Goal: Information Seeking & Learning: Learn about a topic

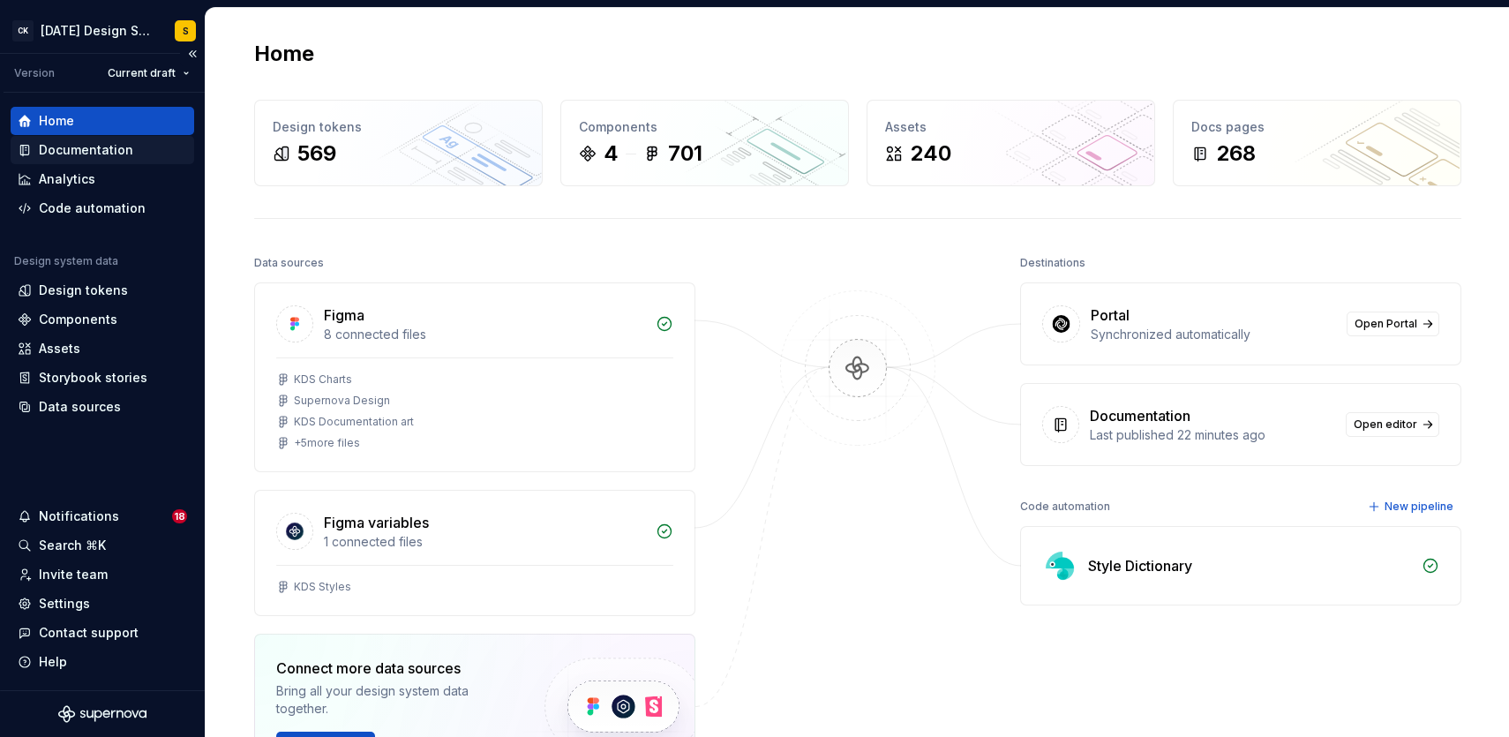
click at [101, 143] on div "Documentation" at bounding box center [86, 150] width 94 height 18
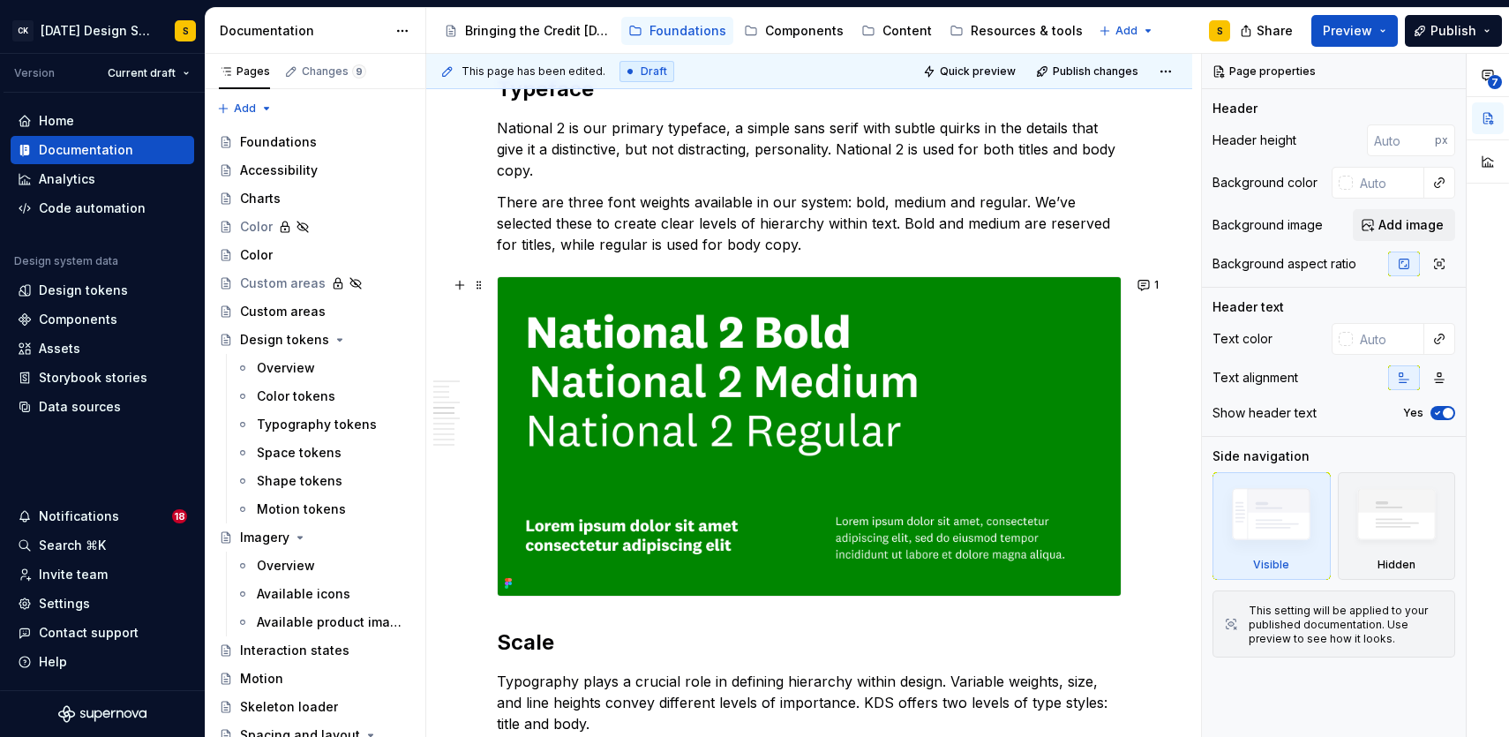
scroll to position [793, 0]
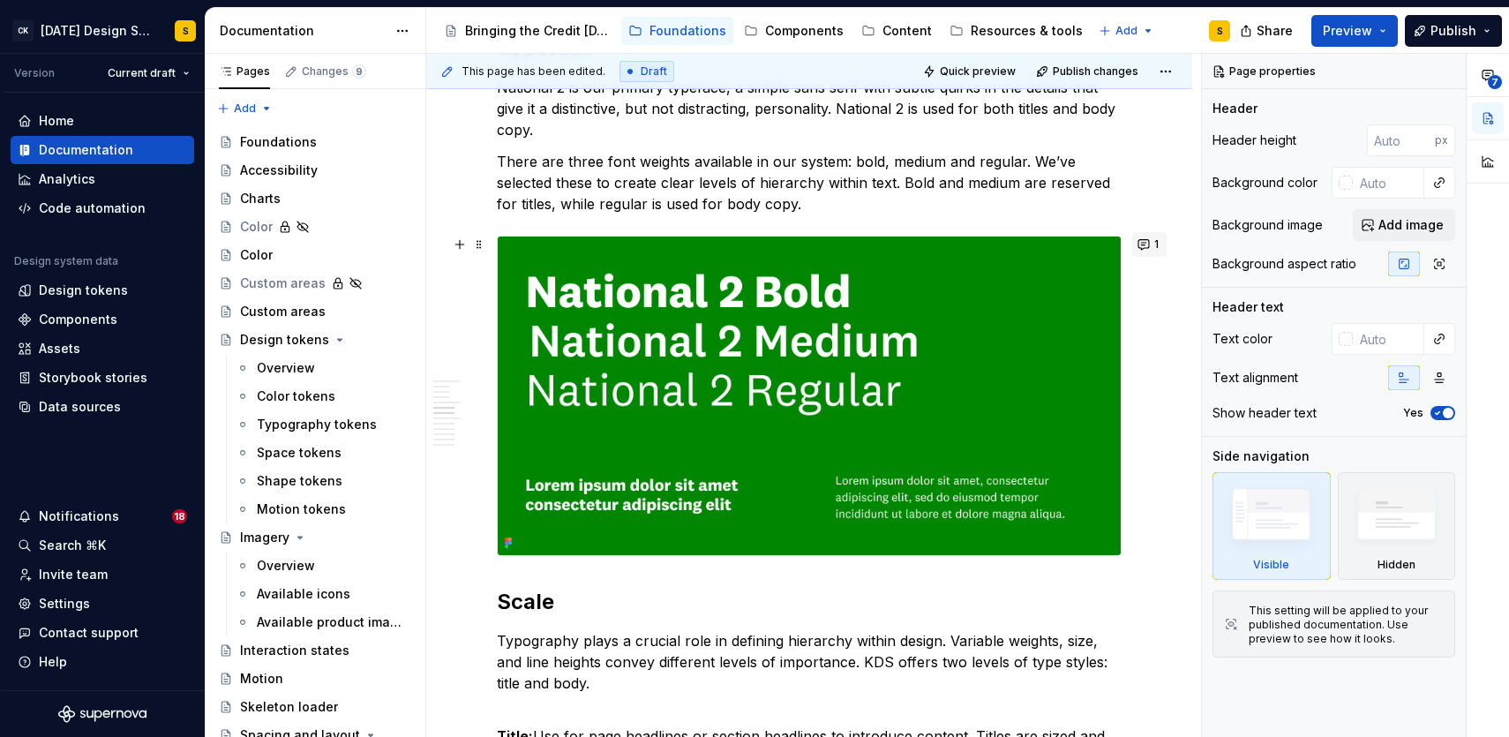
click at [1153, 243] on button "1" at bounding box center [1149, 244] width 34 height 25
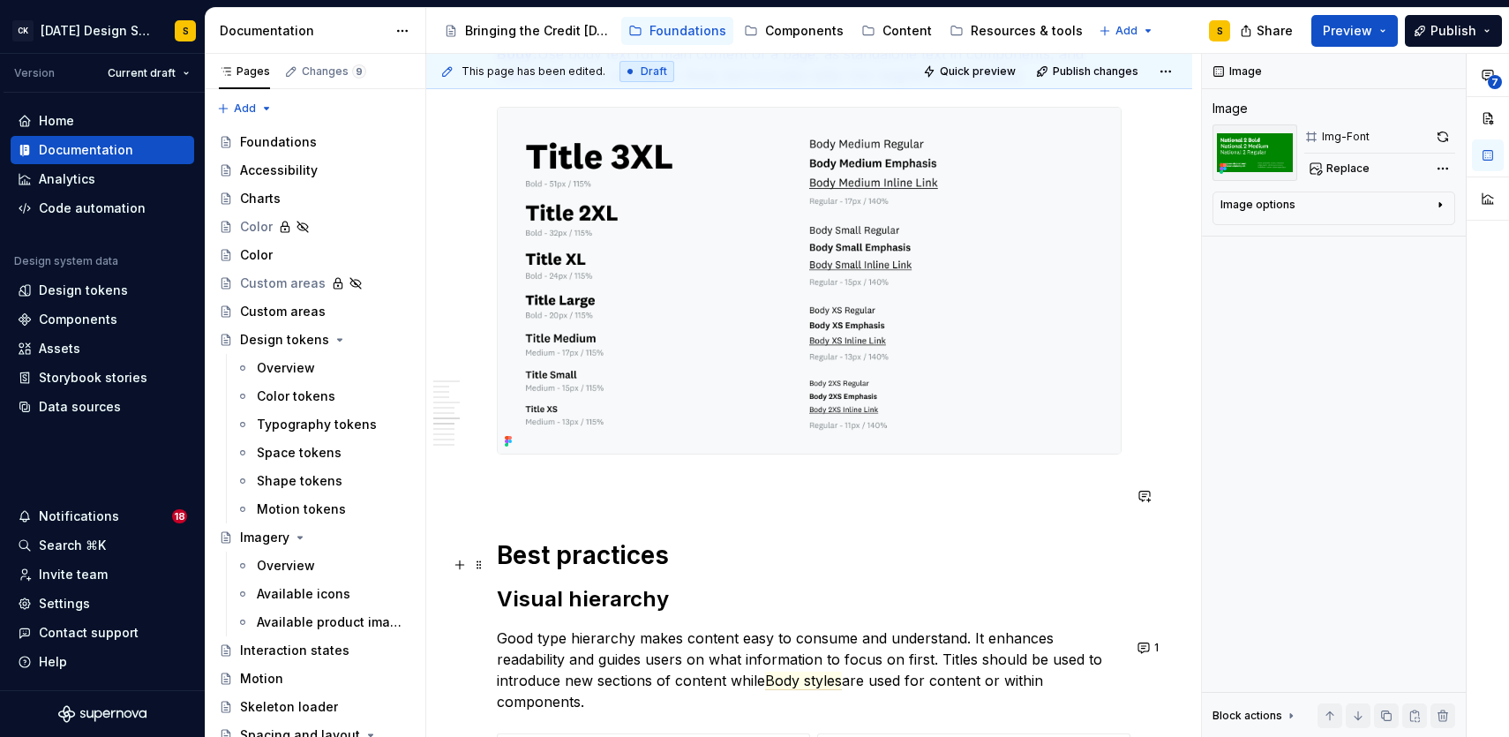
scroll to position [1887, 0]
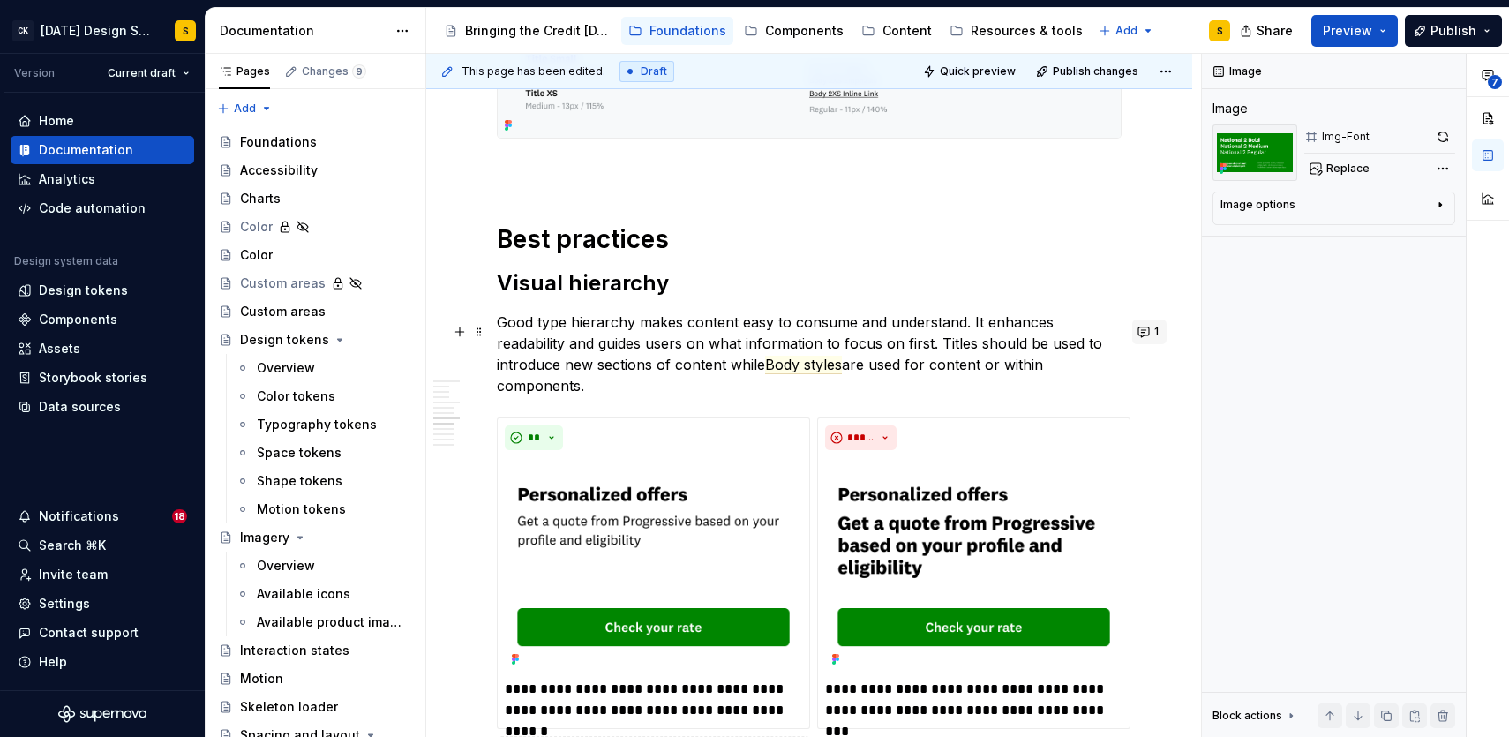
click at [1159, 335] on button "1" at bounding box center [1149, 331] width 34 height 25
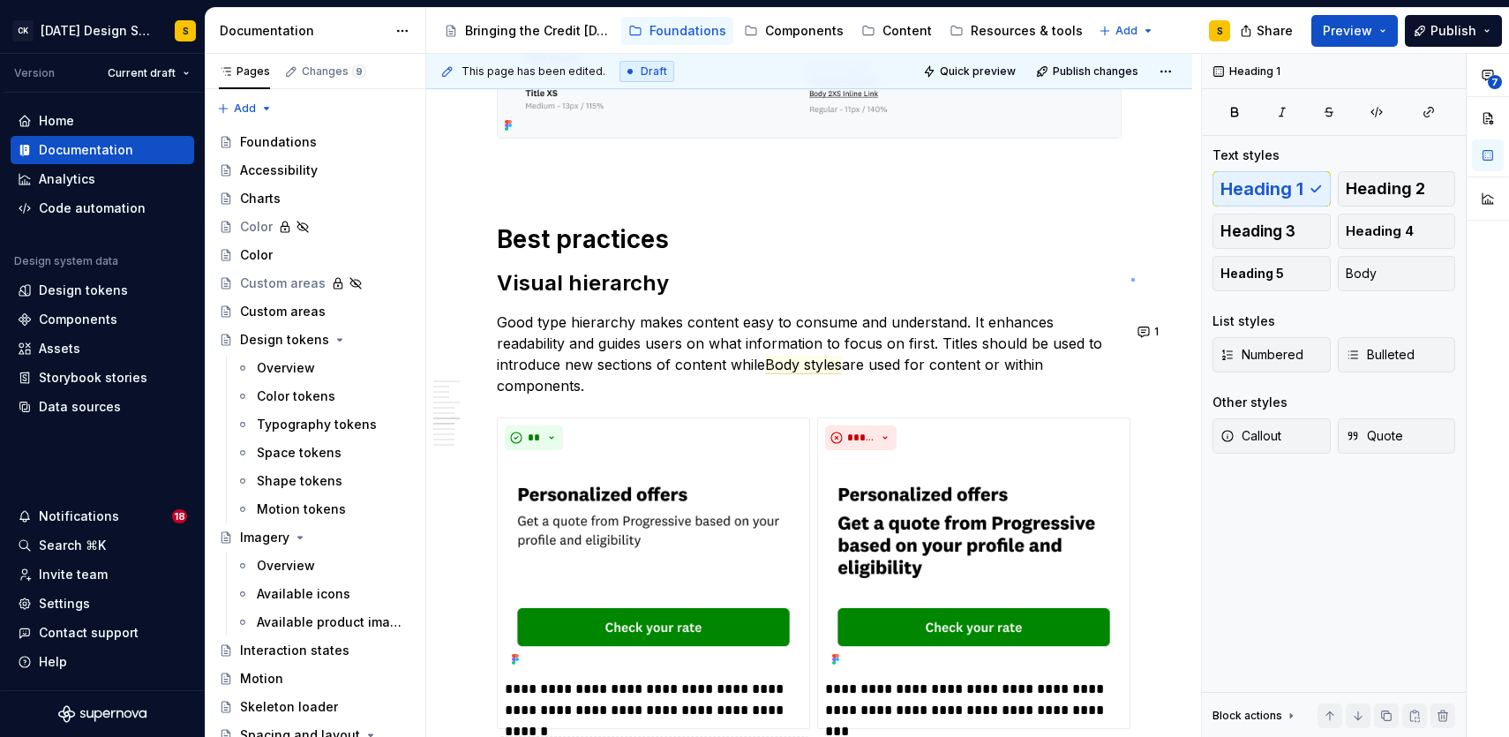
click at [1131, 278] on div "This page has been edited. Draft Quick preview Publish changes Typography Typog…" at bounding box center [813, 396] width 775 height 684
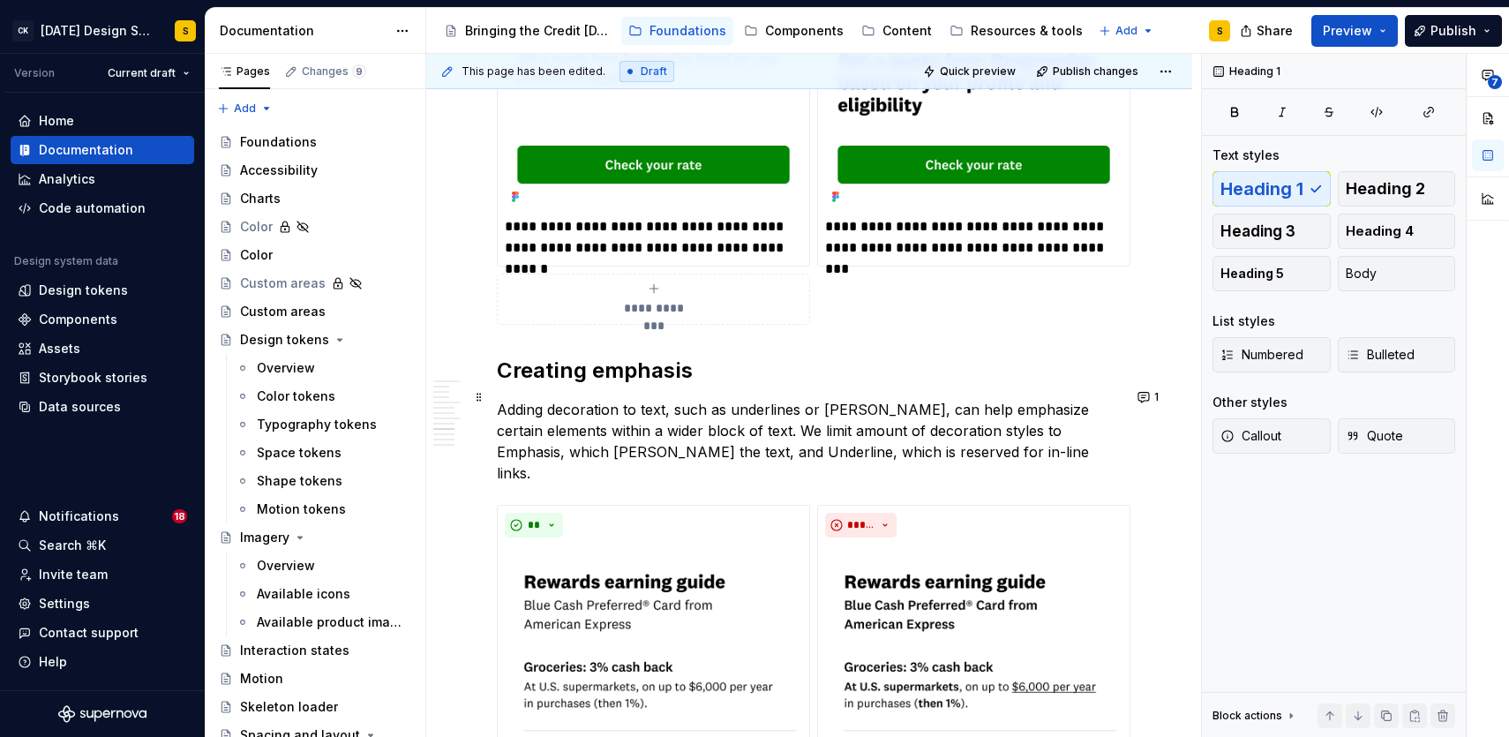
scroll to position [2360, 0]
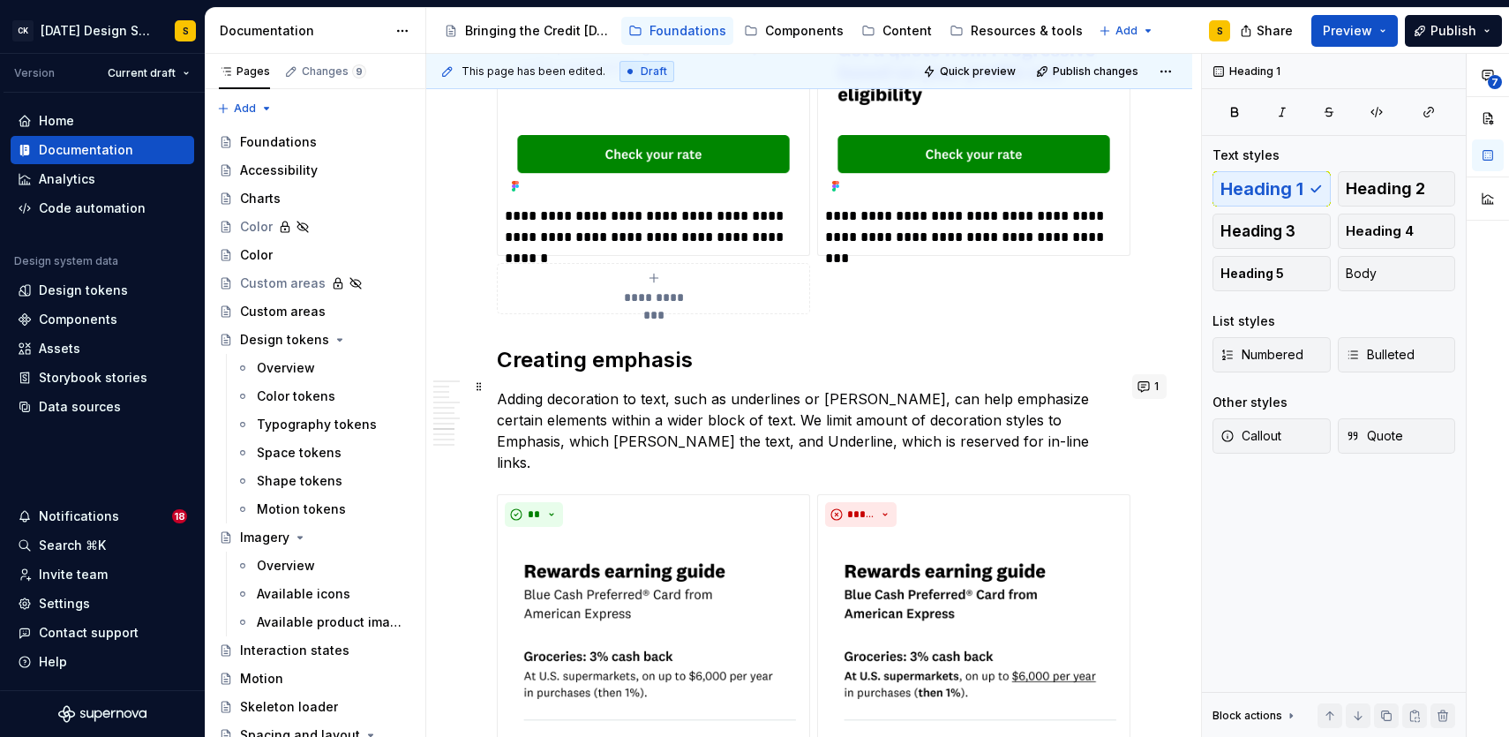
click at [1156, 387] on button "1" at bounding box center [1149, 386] width 34 height 25
click at [1030, 323] on div "**********" at bounding box center [809, 495] width 625 height 5021
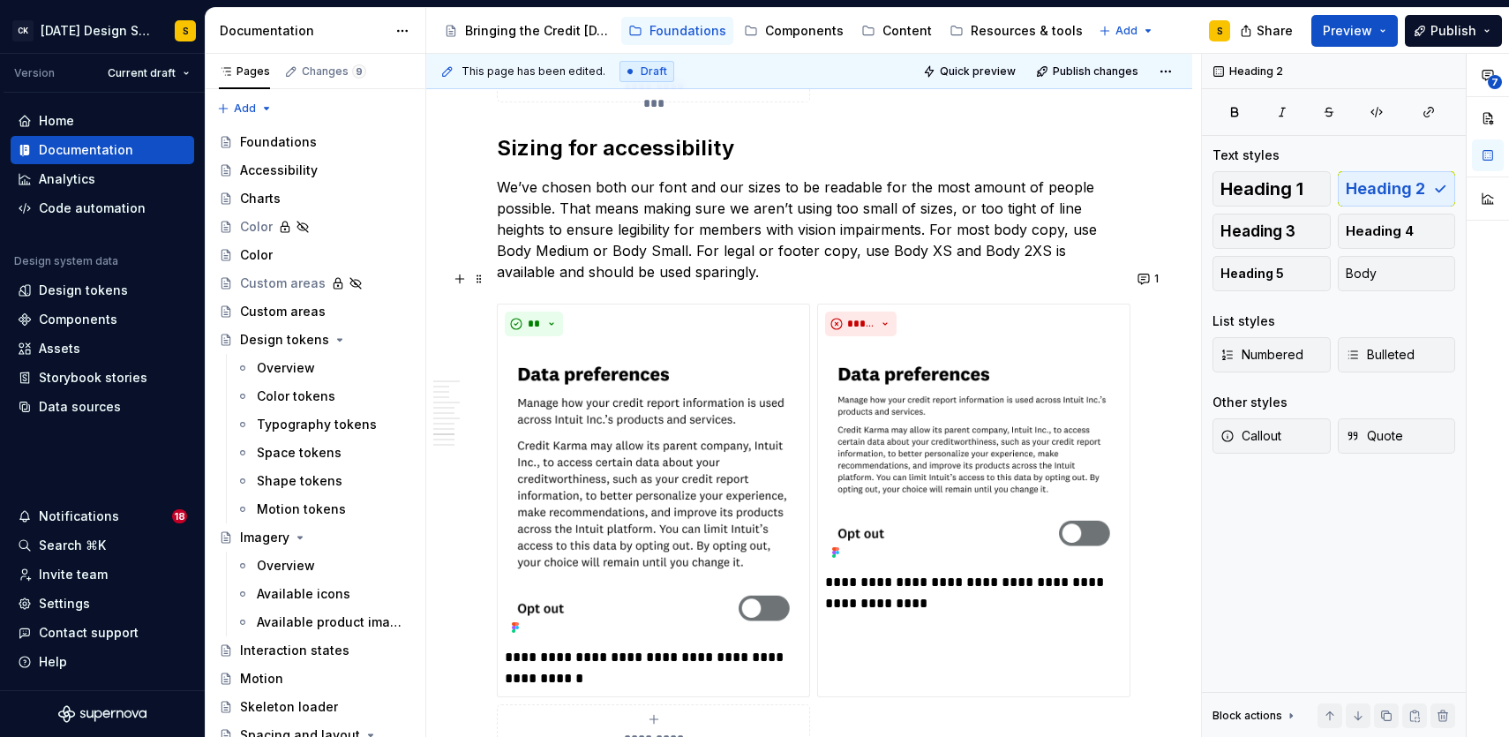
scroll to position [3345, 0]
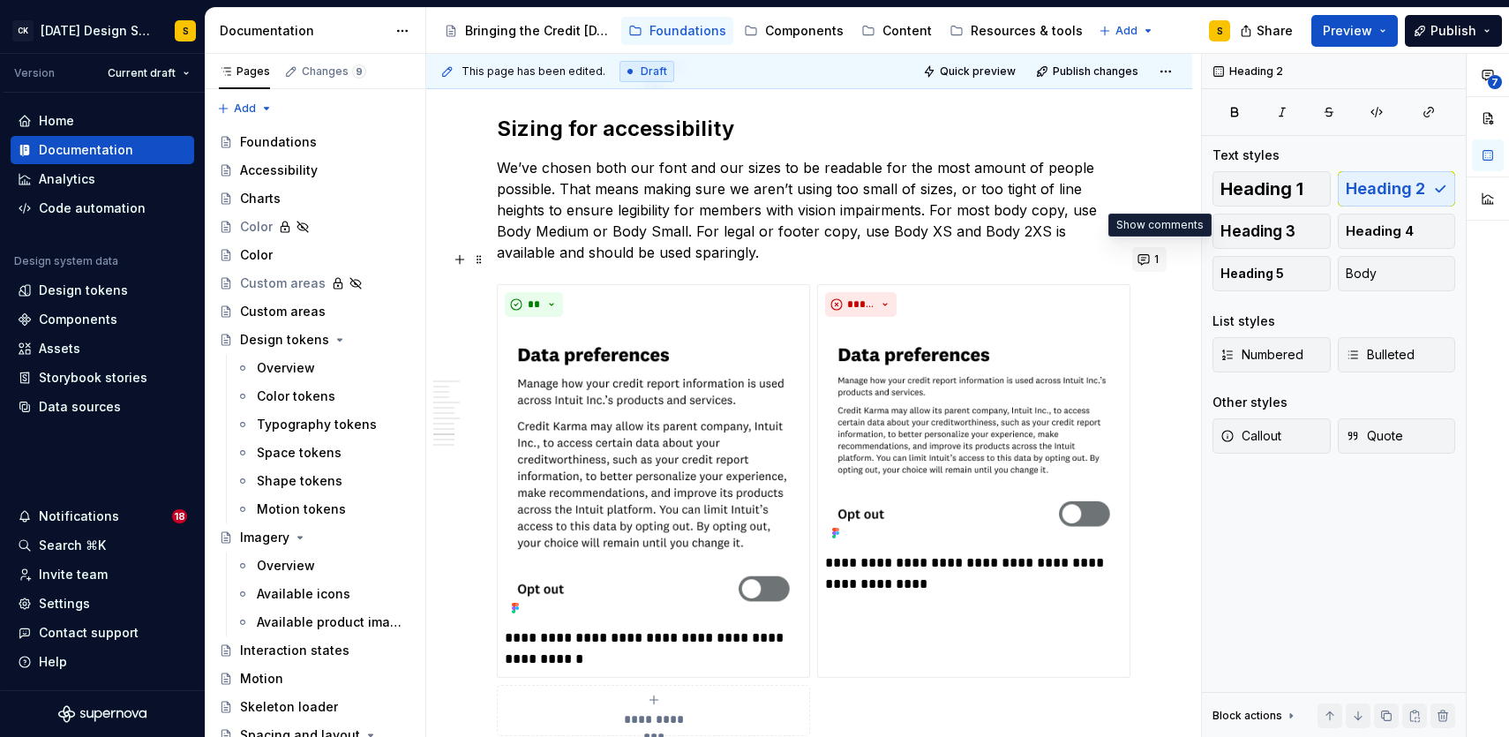
click at [1156, 260] on button "1" at bounding box center [1149, 259] width 34 height 25
click at [1084, 224] on p "We’ve chosen both our font and our sizes to be readable for the most amount of …" at bounding box center [809, 210] width 625 height 106
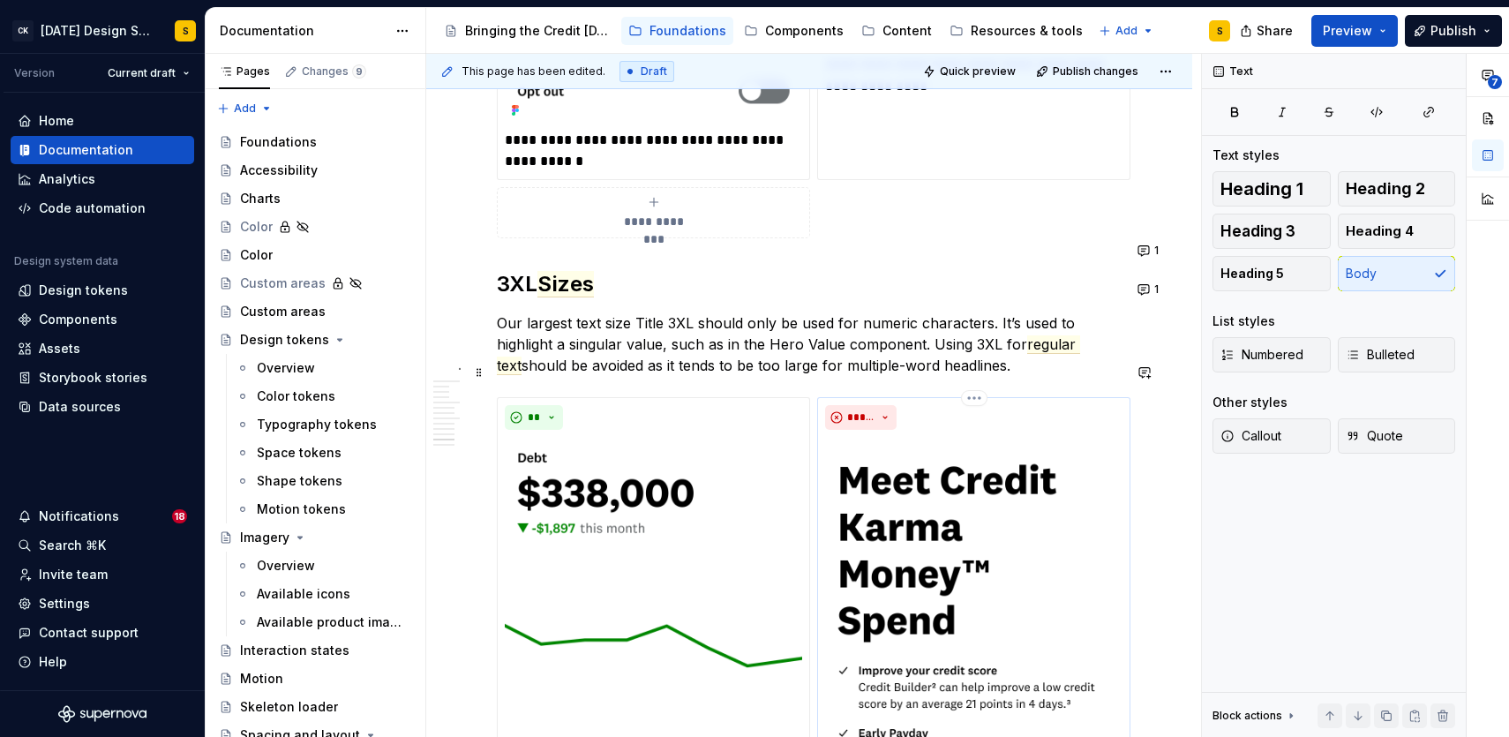
scroll to position [3837, 0]
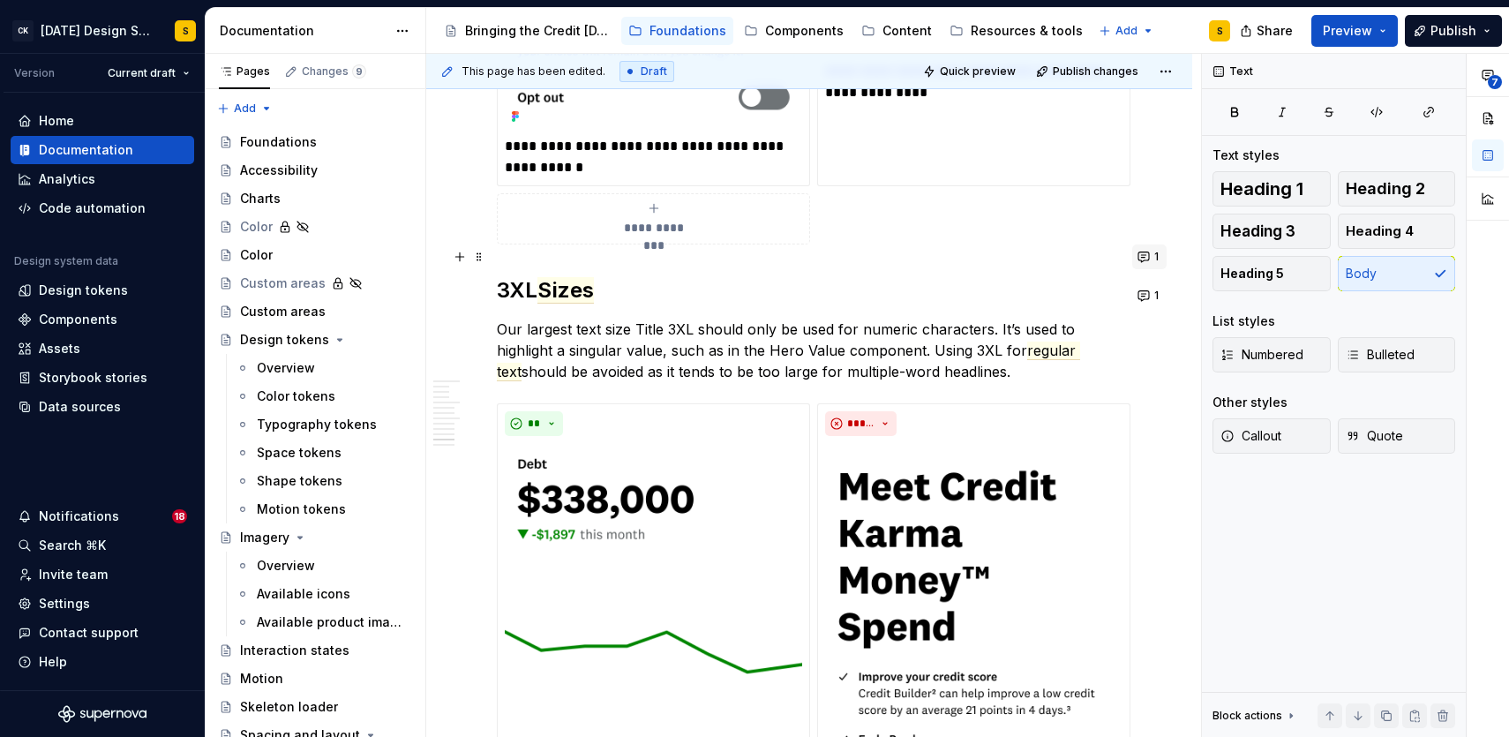
click at [1160, 251] on button "1" at bounding box center [1149, 256] width 34 height 25
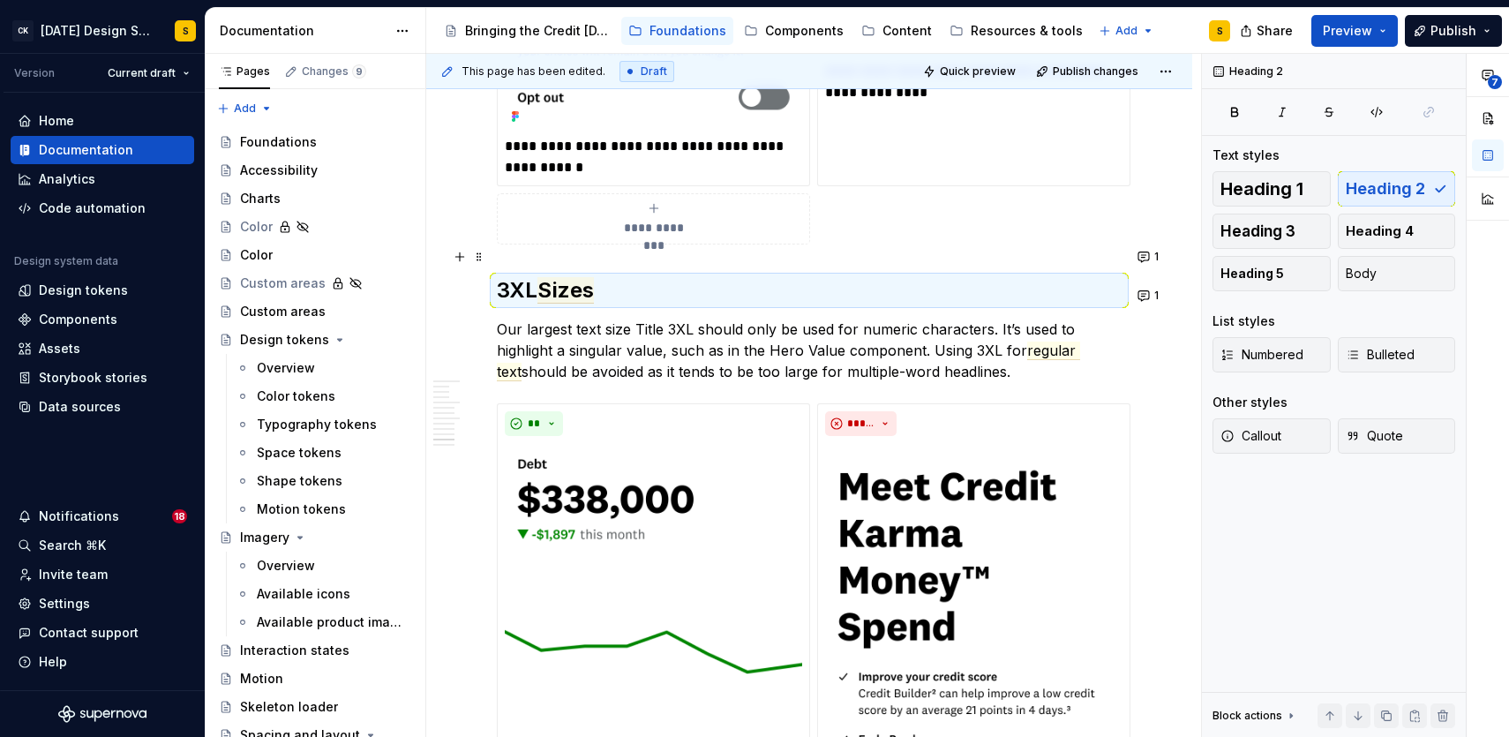
click at [1110, 214] on div "**********" at bounding box center [809, 19] width 625 height 452
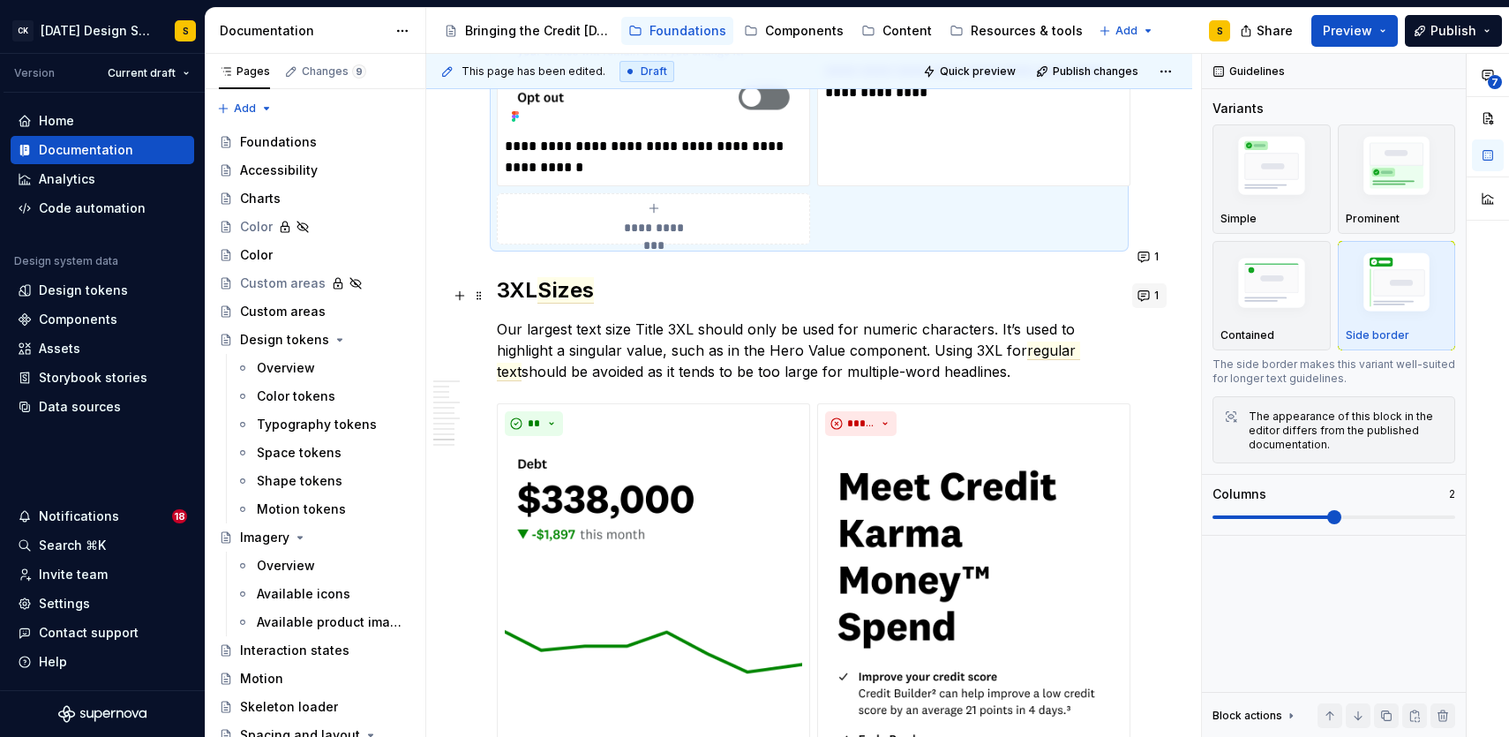
click at [1159, 299] on button "1" at bounding box center [1149, 295] width 34 height 25
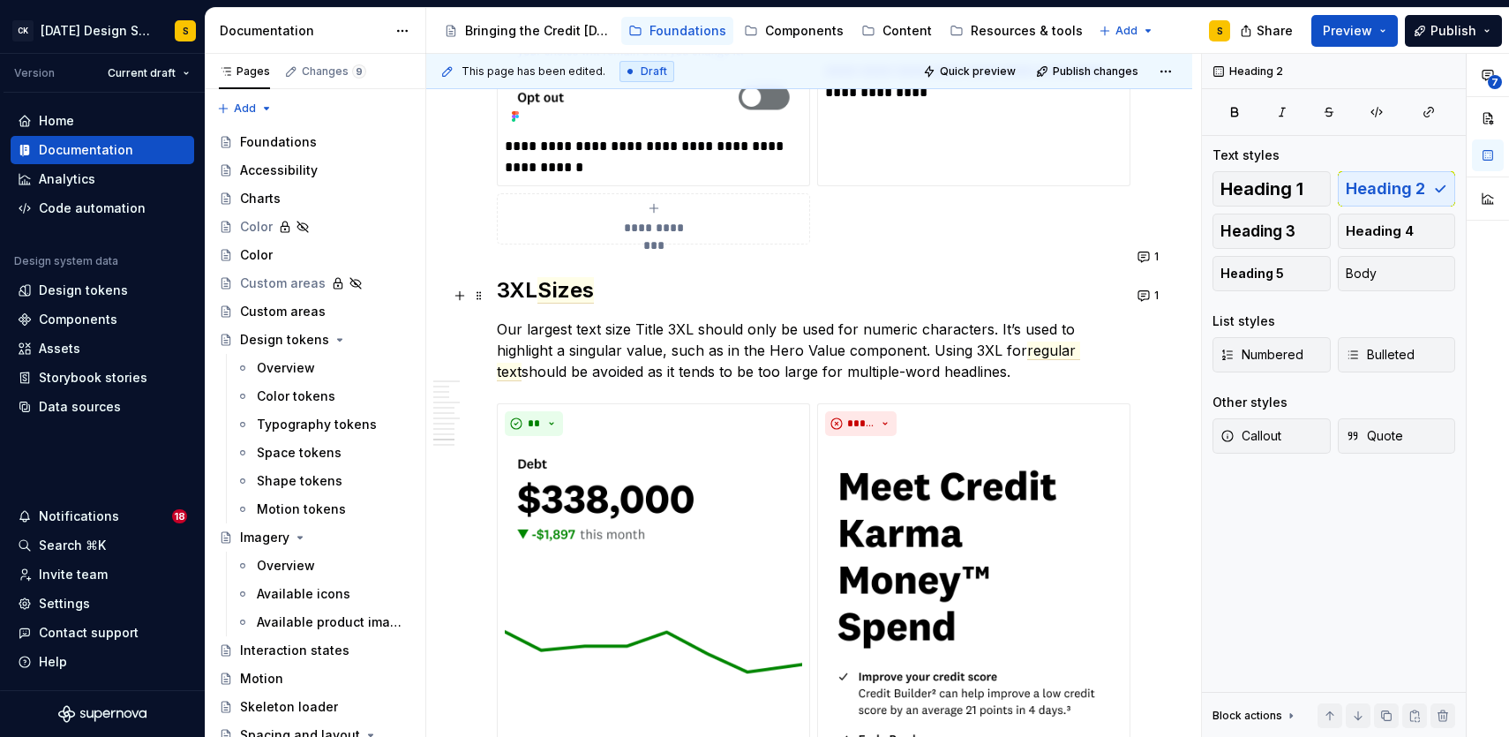
click at [1097, 276] on h2 "3XL Sizes" at bounding box center [809, 290] width 625 height 28
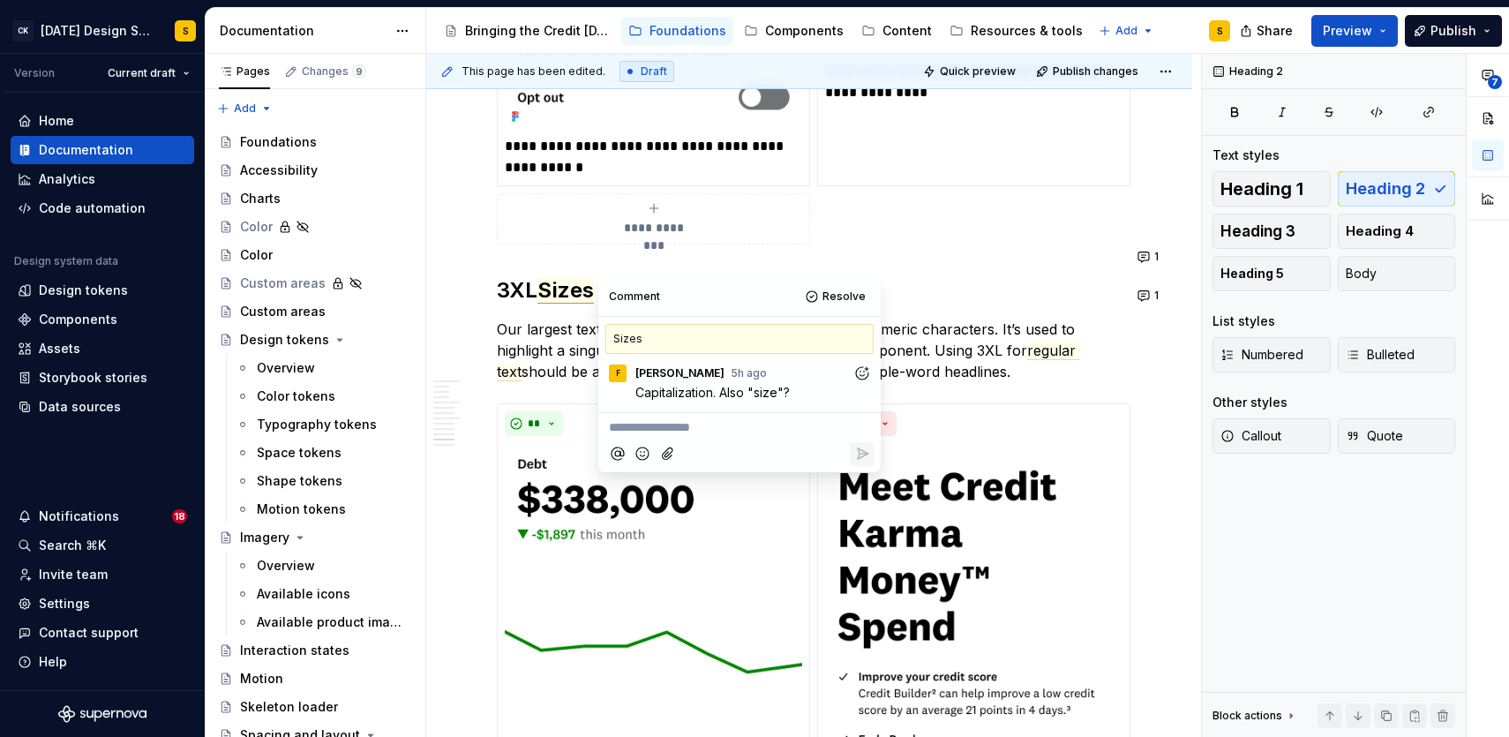
click at [1147, 374] on div "This page has been edited. Draft Quick preview Publish changes Typography Typog…" at bounding box center [813, 396] width 775 height 684
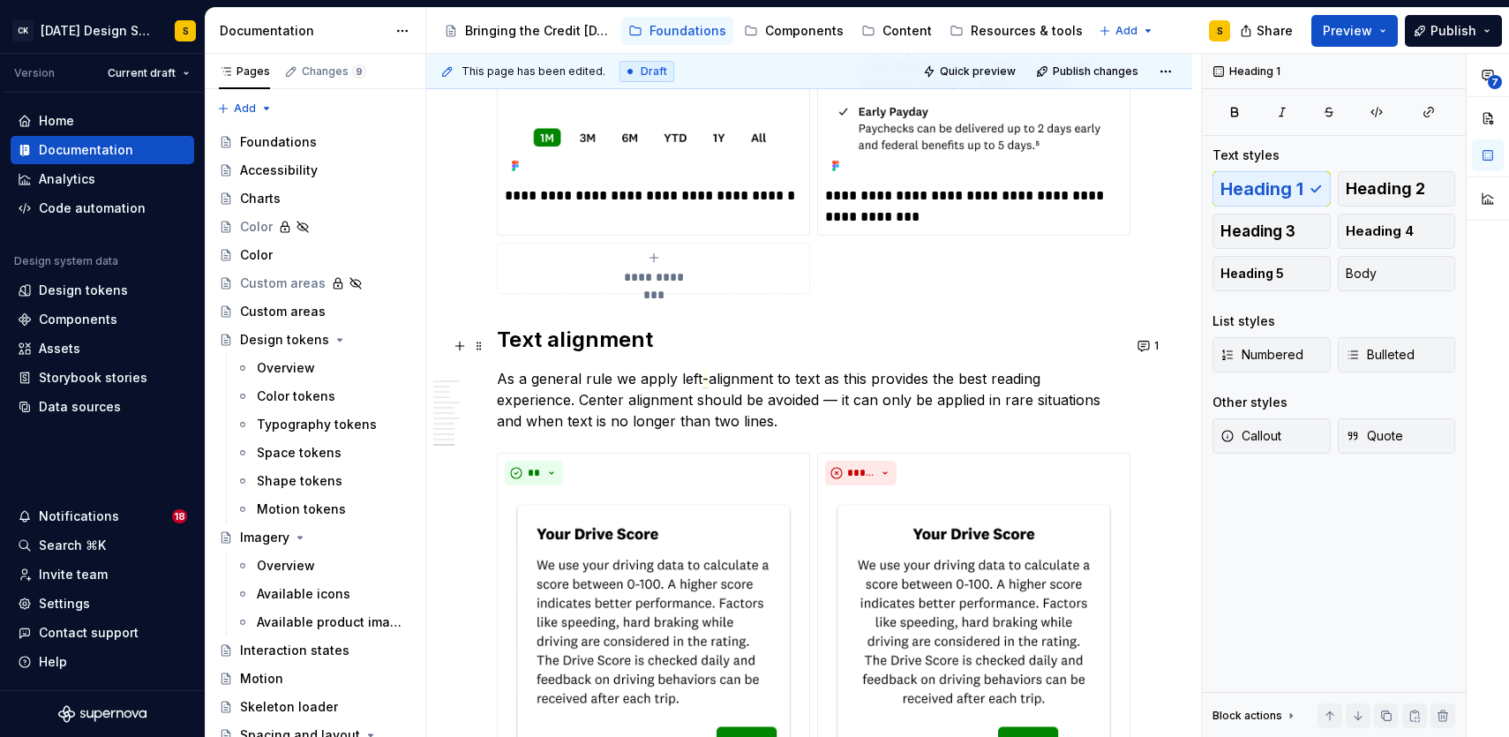
scroll to position [4466, 0]
click at [1159, 348] on span "1" at bounding box center [1156, 344] width 4 height 14
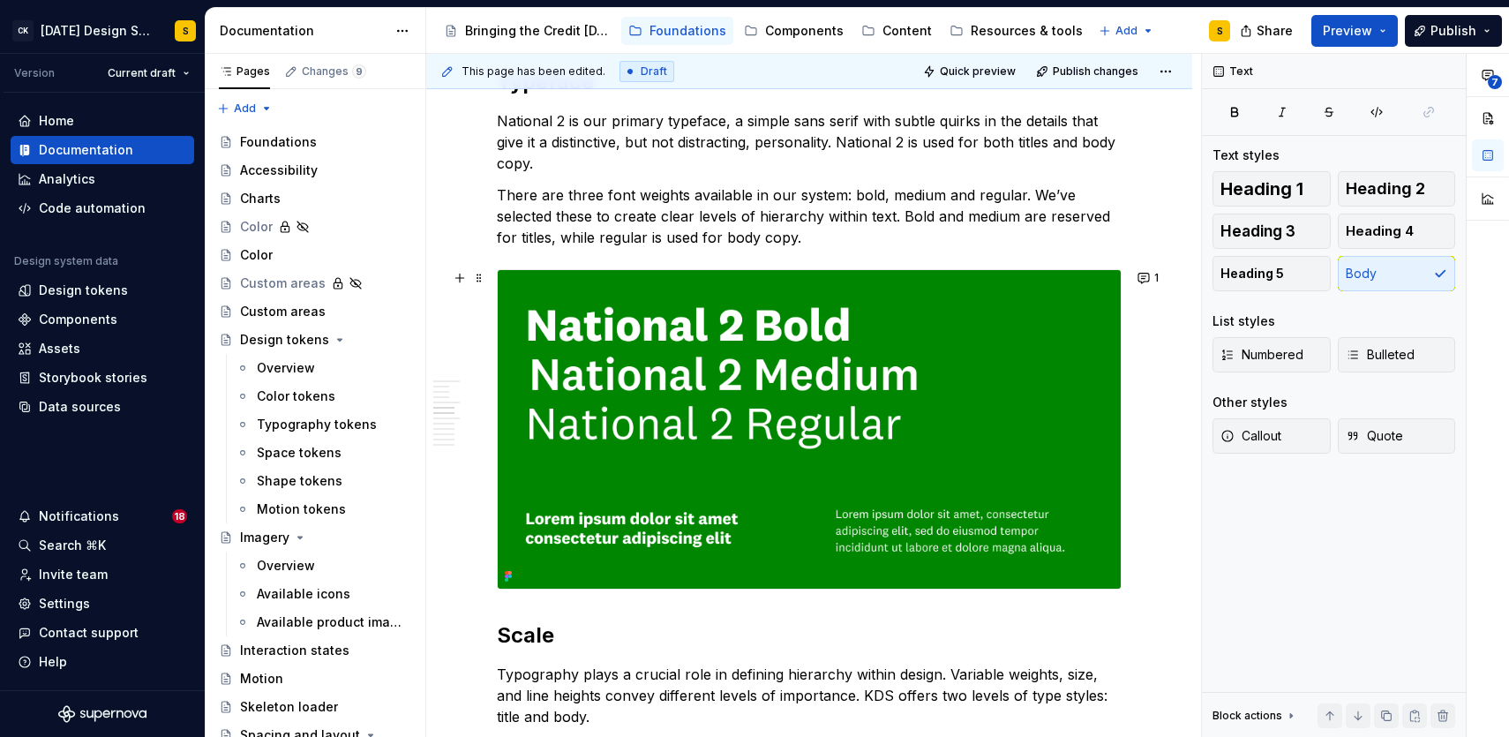
scroll to position [772, 0]
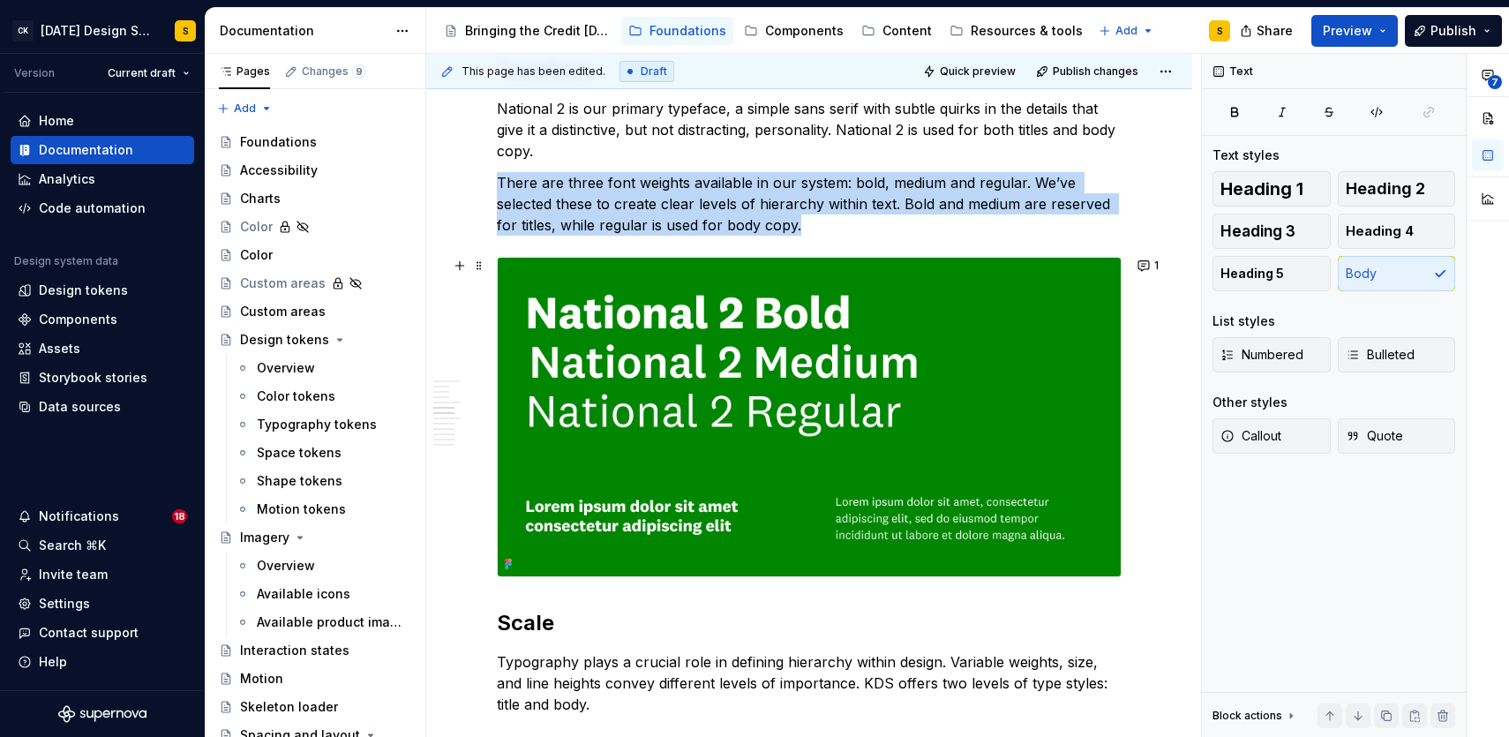
click at [995, 312] on img at bounding box center [809, 417] width 623 height 319
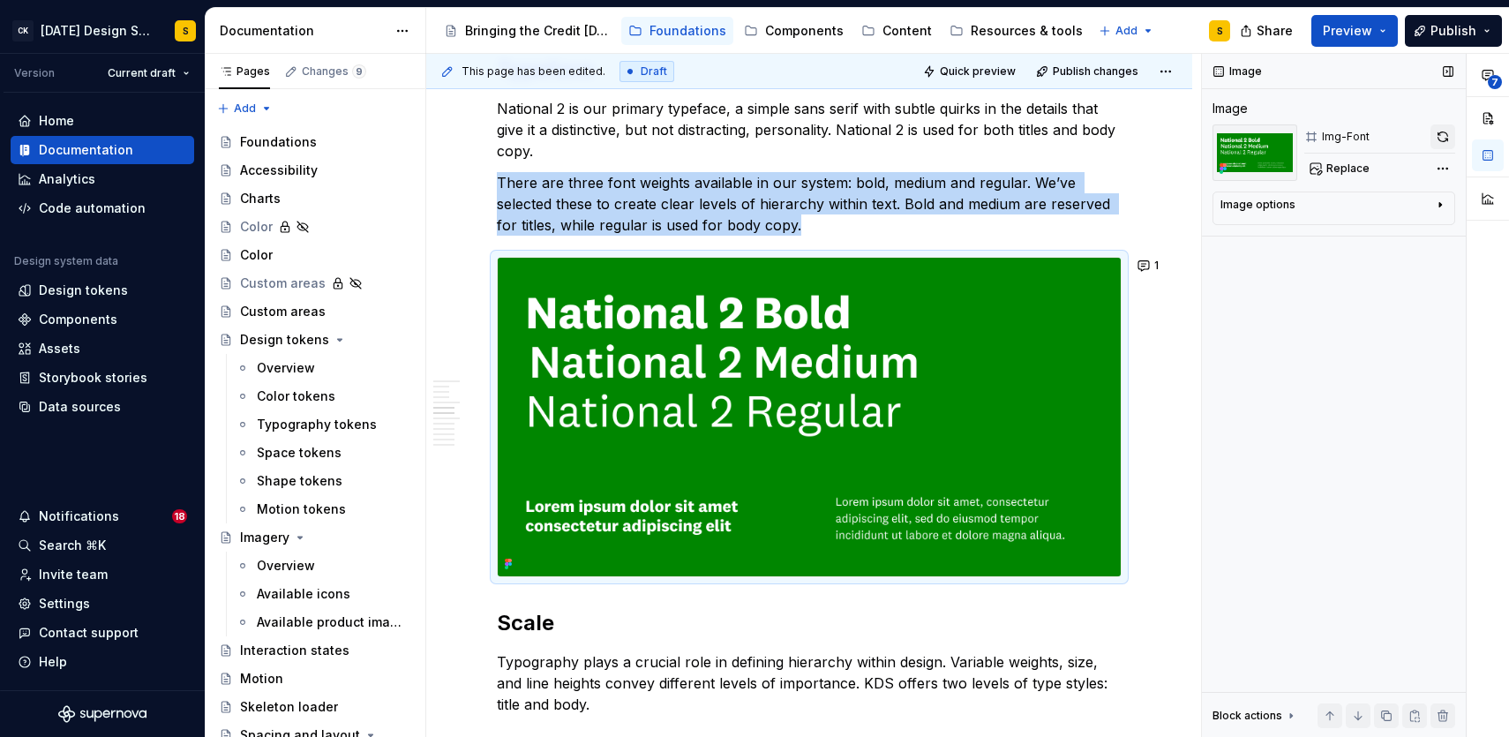
click at [1445, 136] on button "button" at bounding box center [1442, 136] width 25 height 25
click at [1153, 267] on button "1" at bounding box center [1149, 265] width 34 height 25
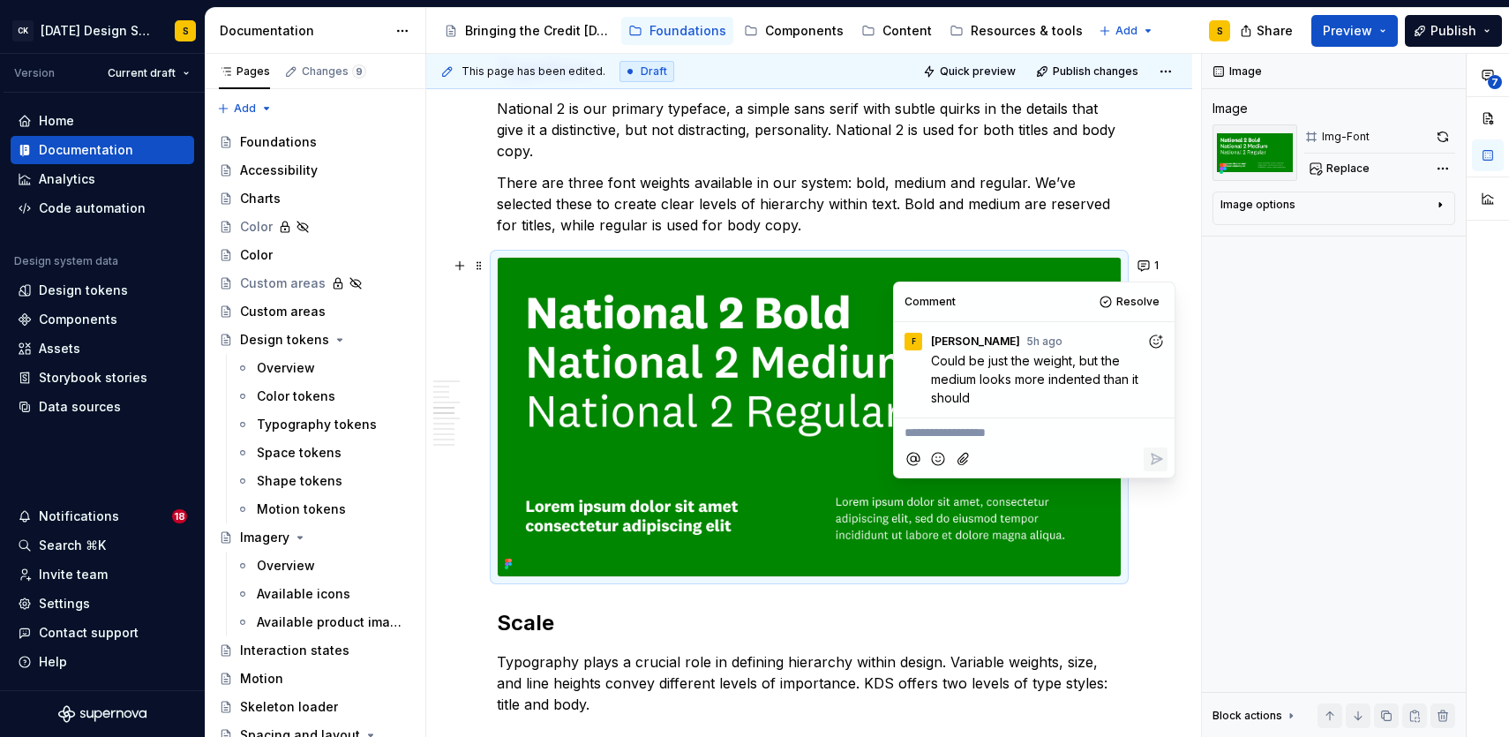
drag, startPoint x: 1109, startPoint y: 301, endPoint x: 1120, endPoint y: 298, distance: 10.9
click at [1109, 302] on button "Resolve" at bounding box center [1130, 301] width 73 height 25
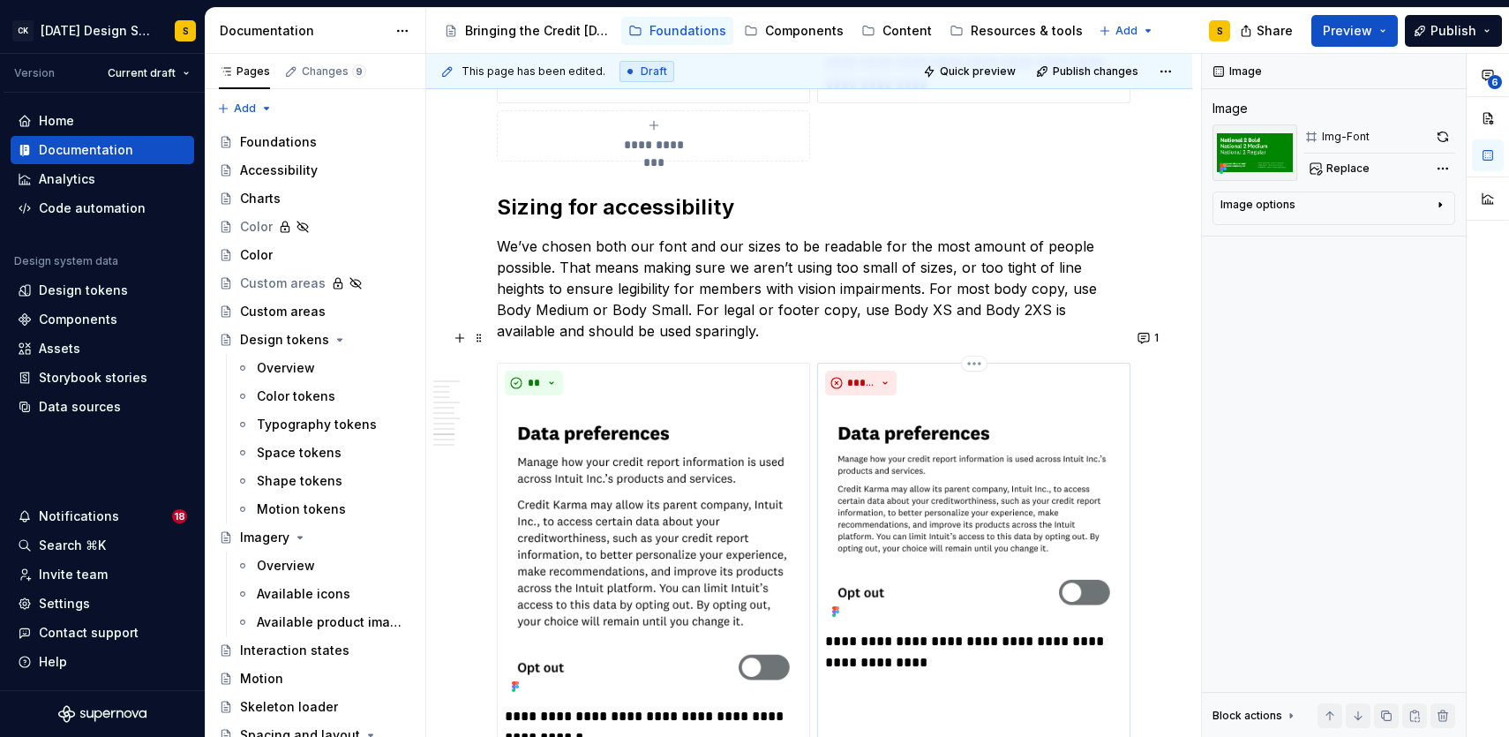
scroll to position [3273, 0]
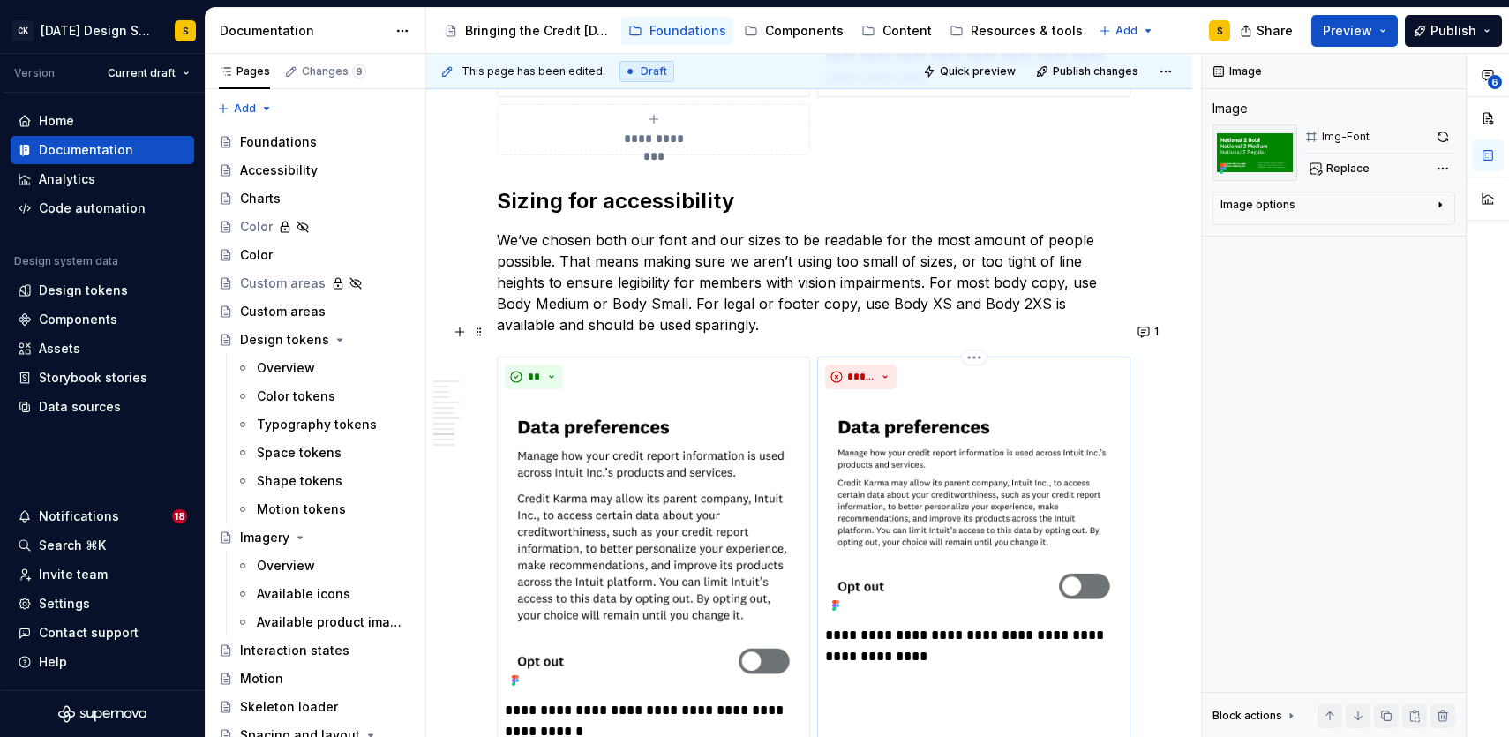
click at [825, 625] on p "**********" at bounding box center [973, 646] width 297 height 42
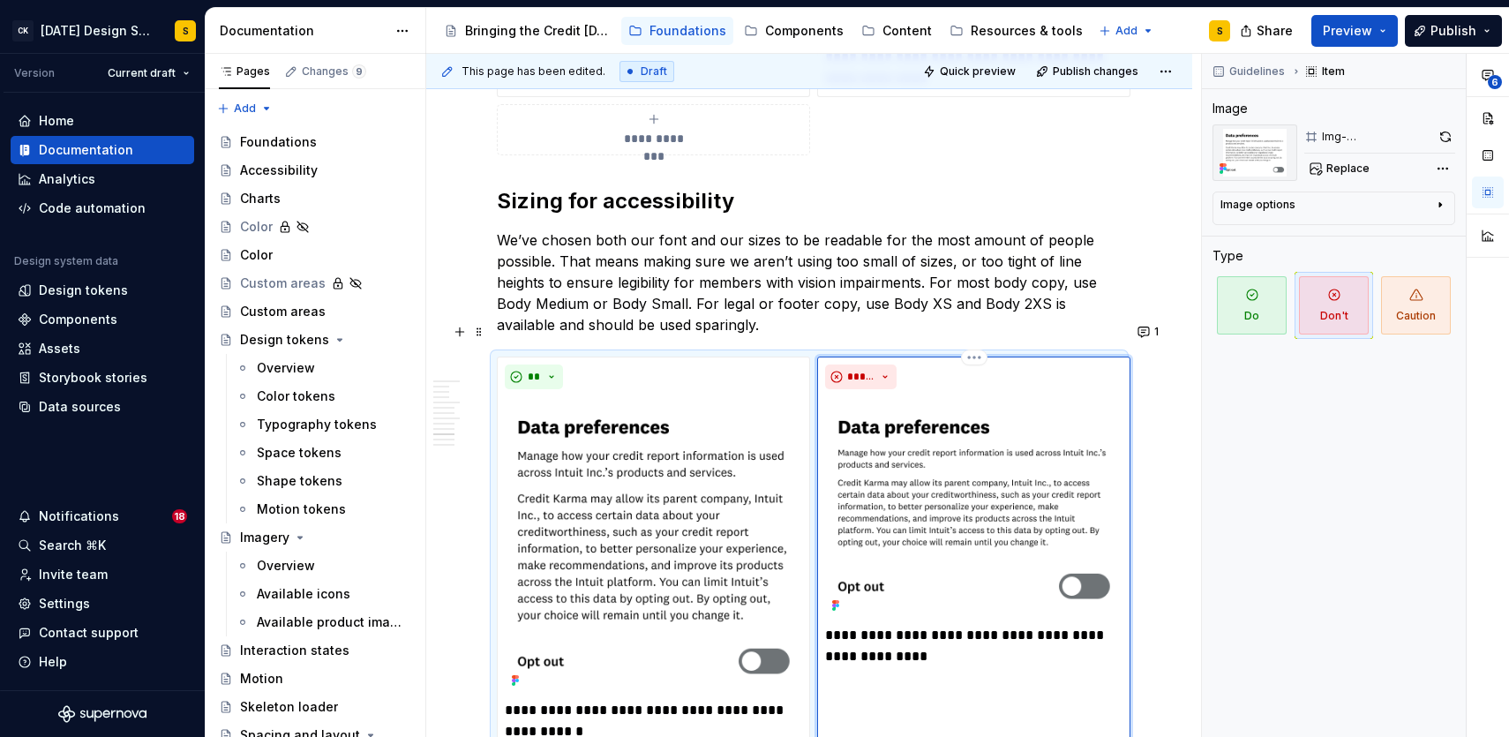
type textarea "*"
click at [1160, 328] on button "1" at bounding box center [1149, 331] width 34 height 25
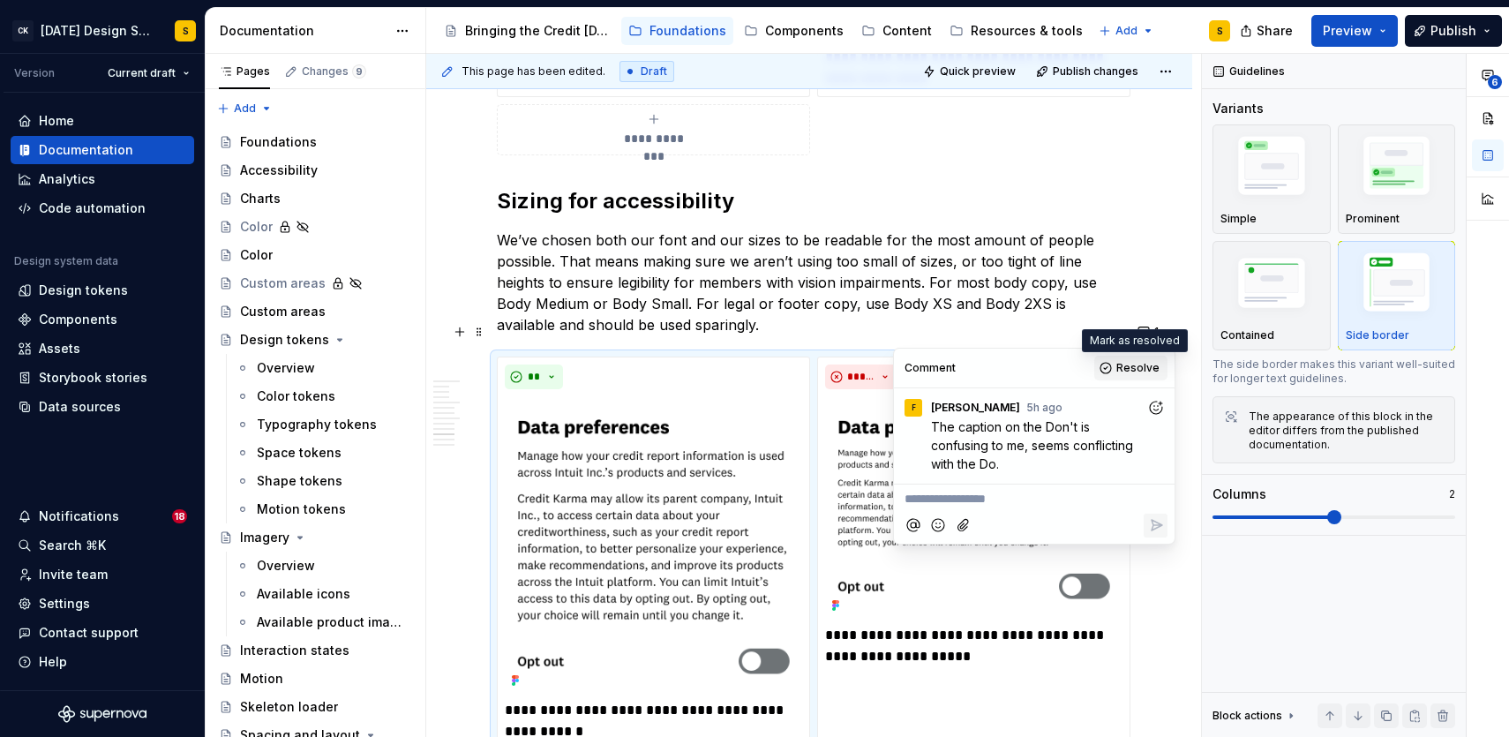
click at [1116, 364] on button "Resolve" at bounding box center [1130, 368] width 73 height 25
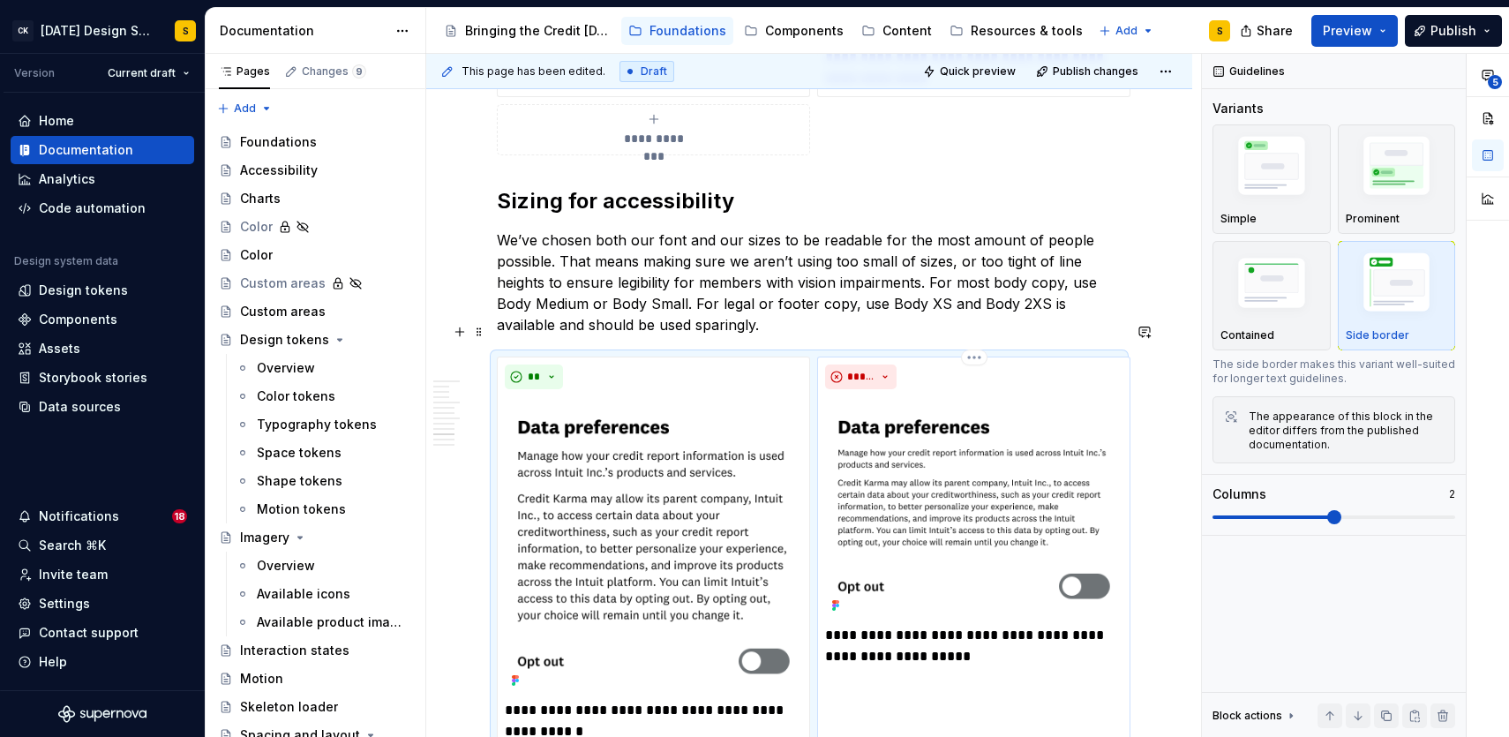
click at [952, 625] on p "**********" at bounding box center [973, 646] width 297 height 42
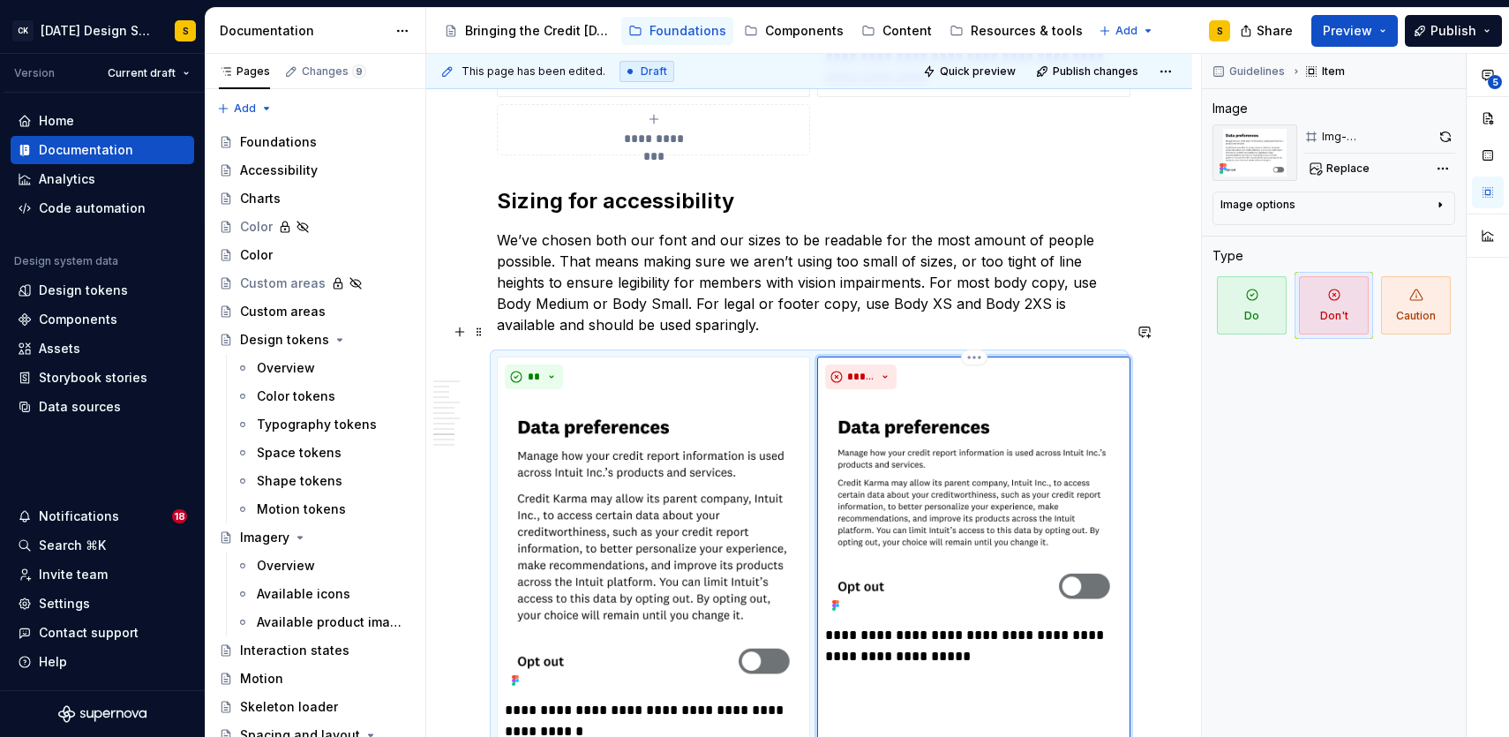
type textarea "*"
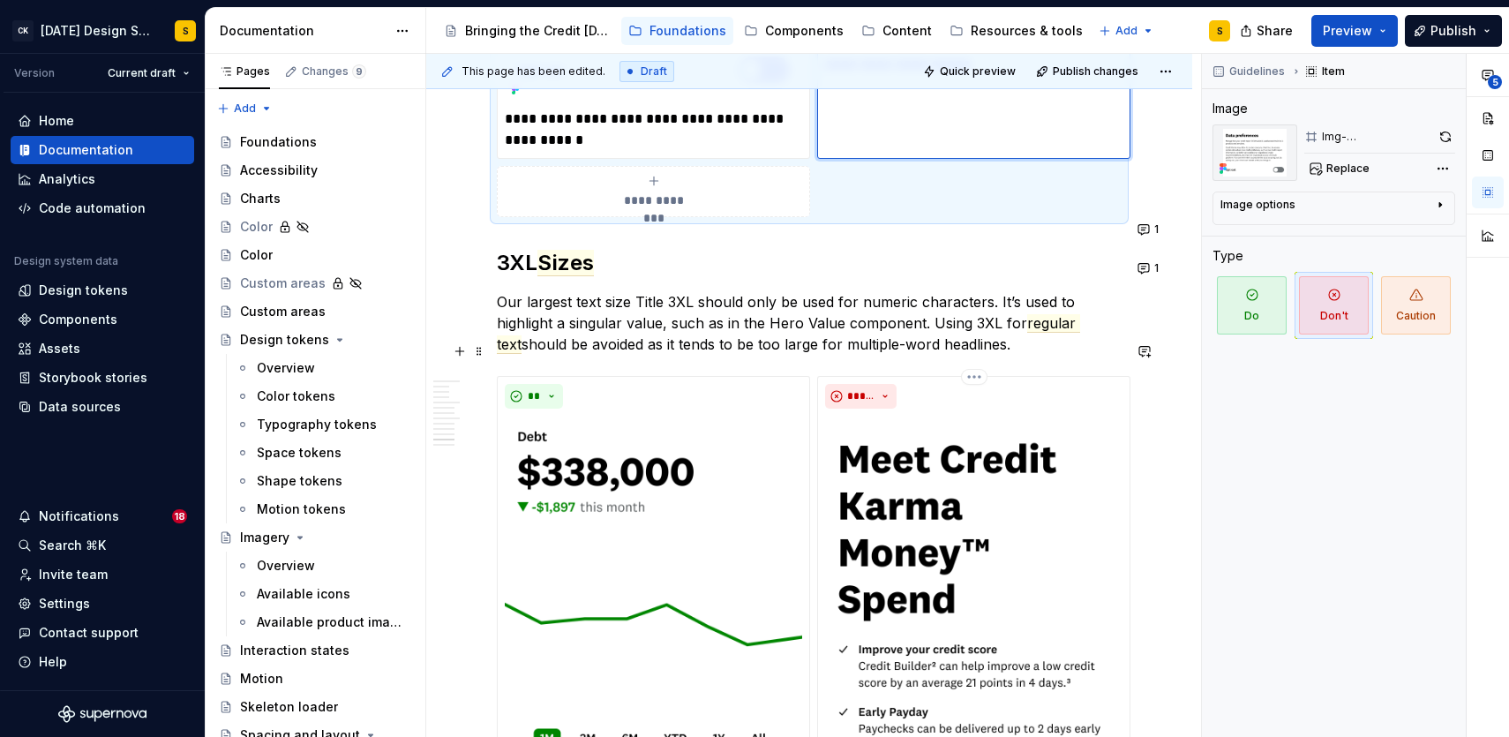
scroll to position [3861, 0]
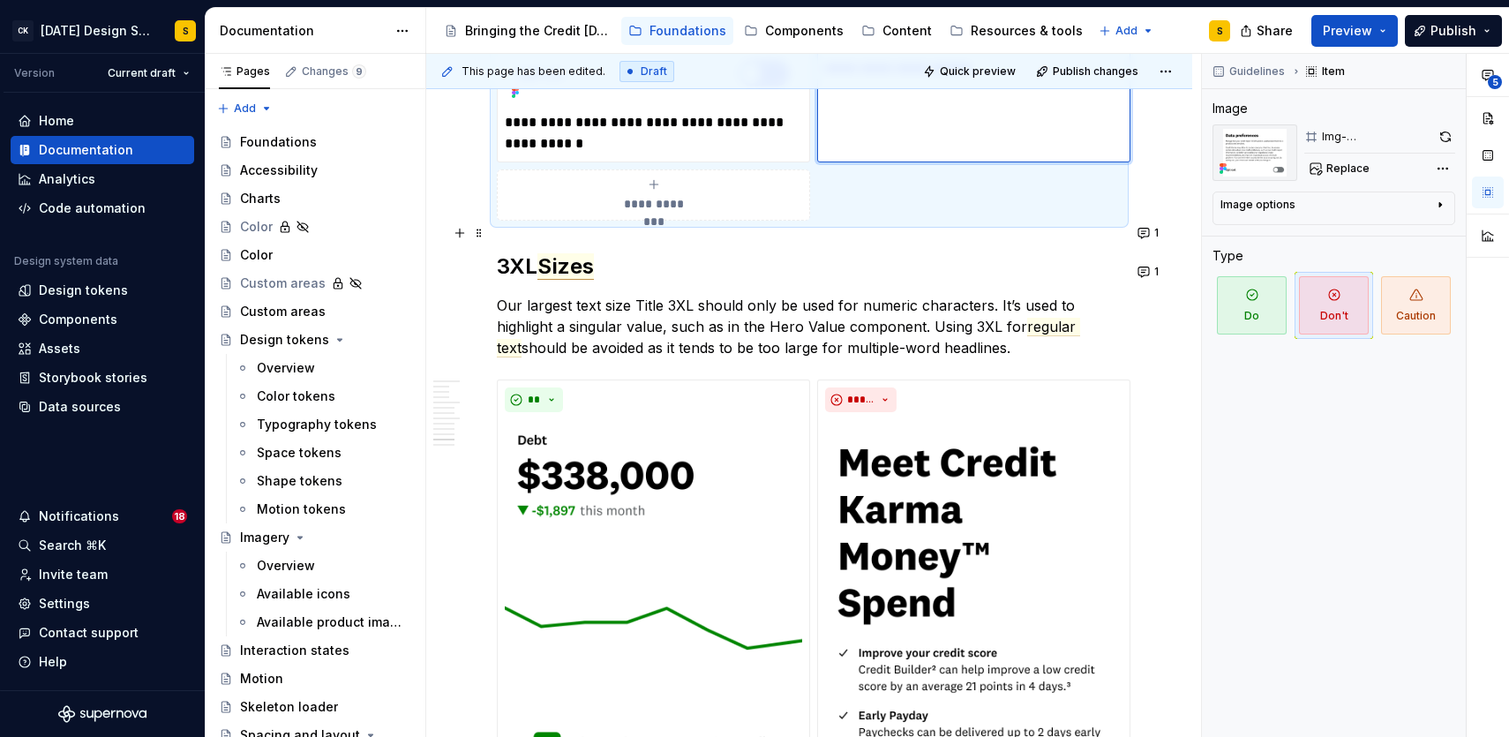
click at [549, 253] on span "Sizes" at bounding box center [565, 266] width 56 height 26
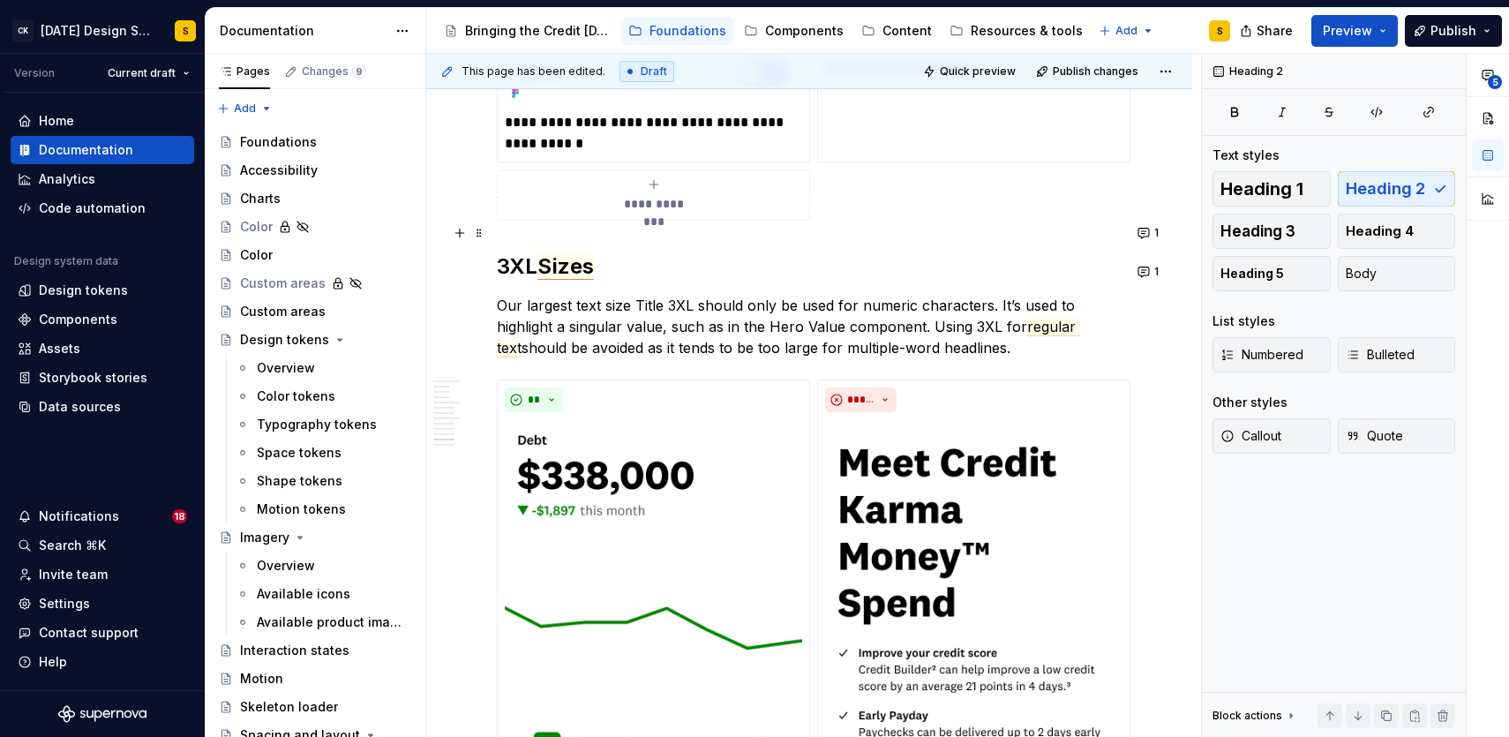
click at [551, 253] on span "Sizes" at bounding box center [565, 266] width 56 height 26
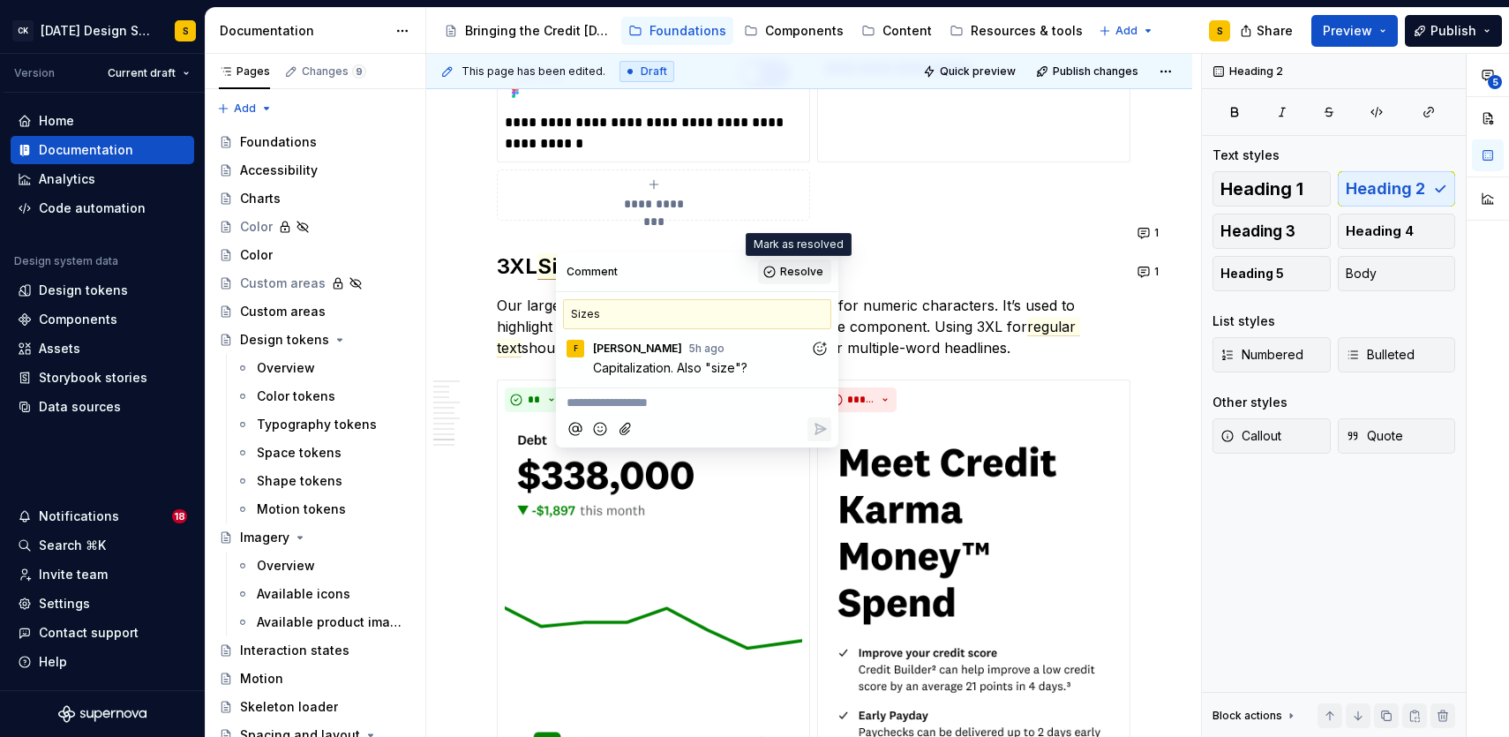
click at [796, 273] on span "Resolve" at bounding box center [801, 272] width 43 height 14
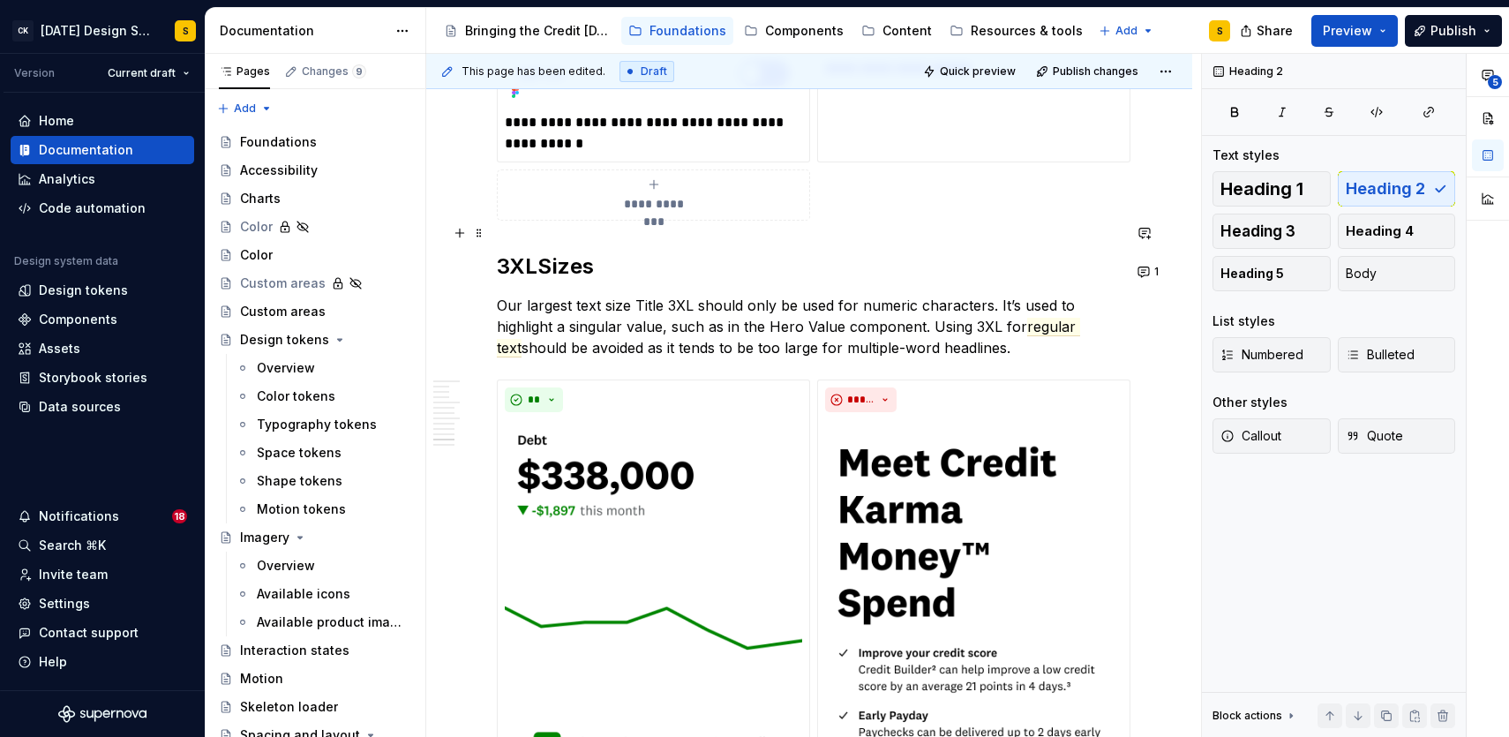
click at [552, 253] on commenthighlight "Sizes" at bounding box center [565, 266] width 56 height 26
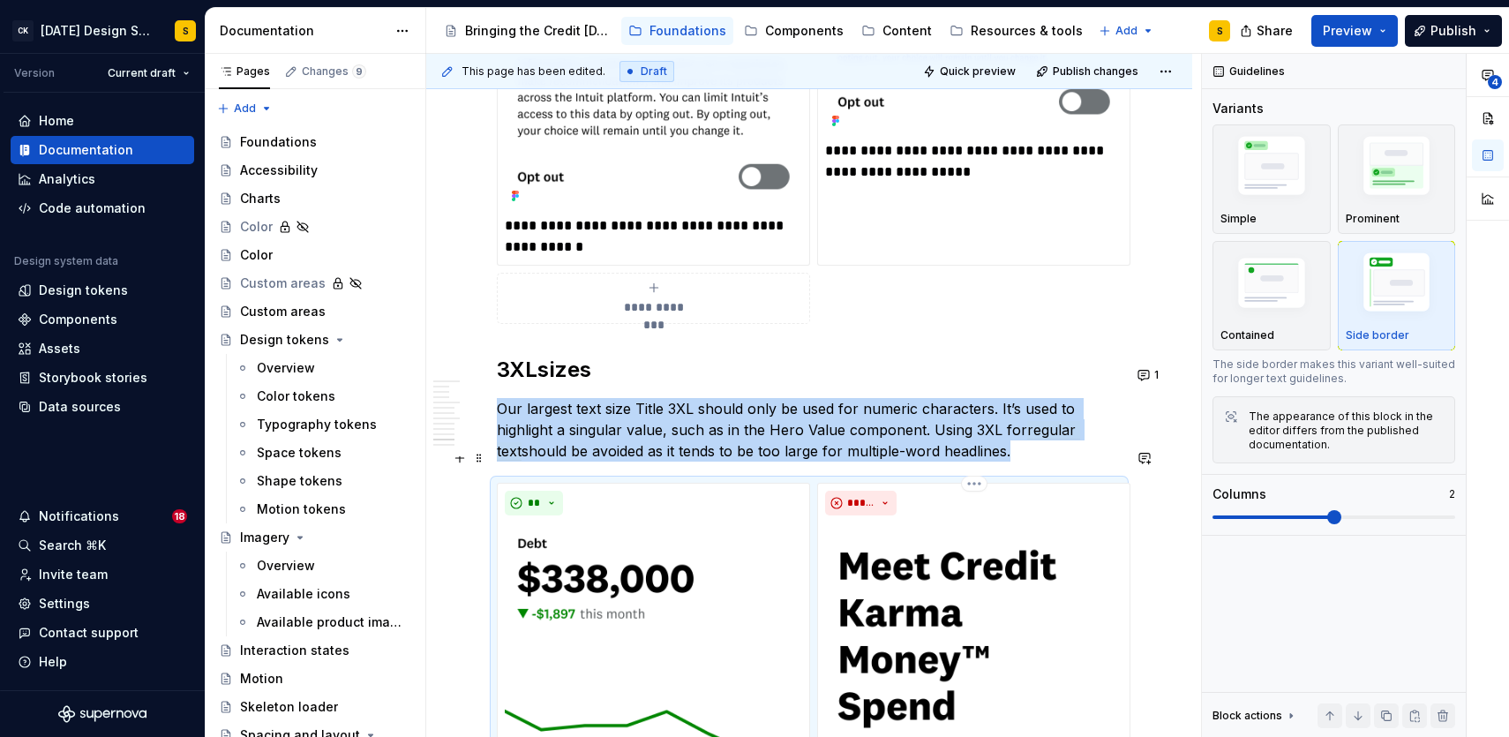
scroll to position [3629, 0]
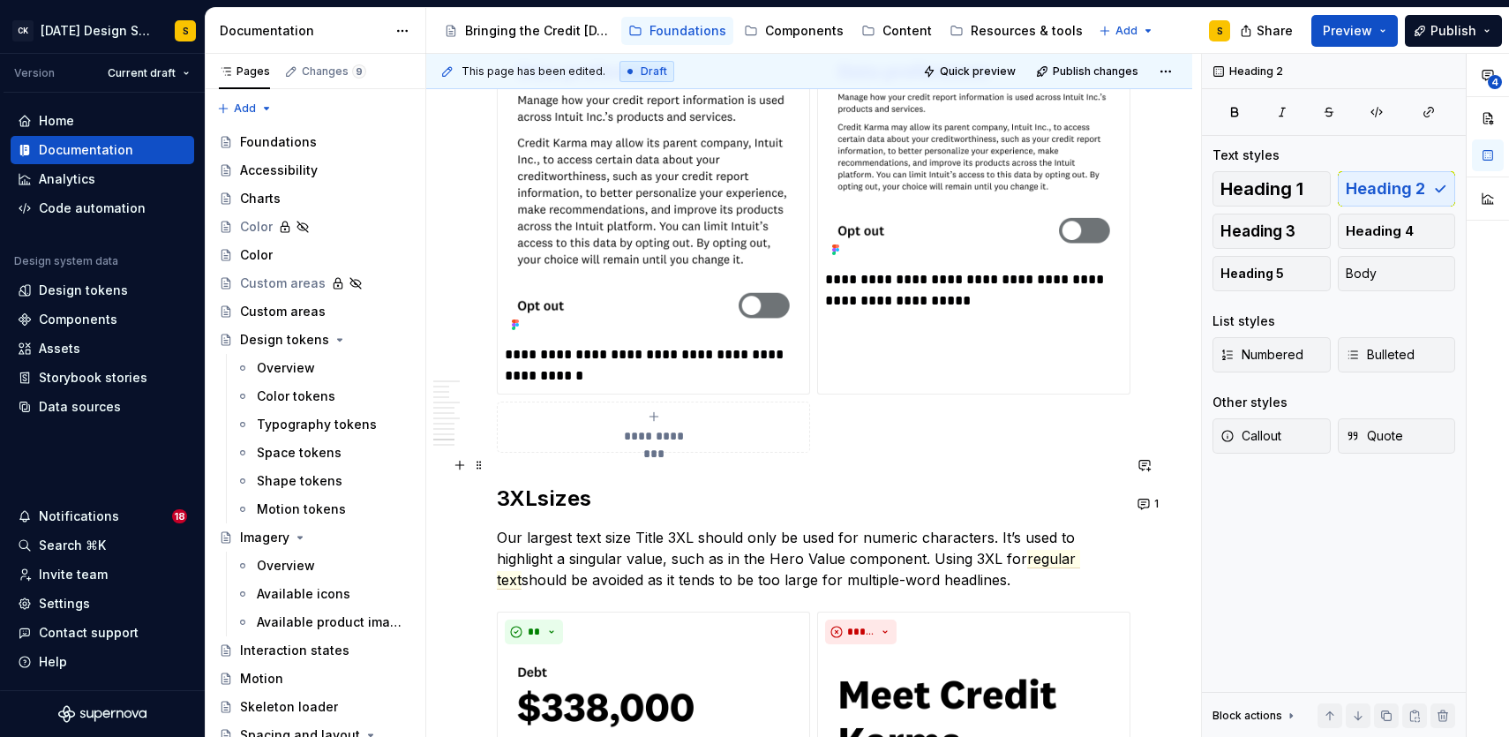
click at [591, 485] on commenthighlight "sizes" at bounding box center [564, 498] width 54 height 26
click at [544, 485] on commenthighlight "size" at bounding box center [558, 498] width 42 height 26
click at [85, 469] on div "Home Documentation Analytics Code automation Design system data Design tokens C…" at bounding box center [102, 391] width 205 height 597
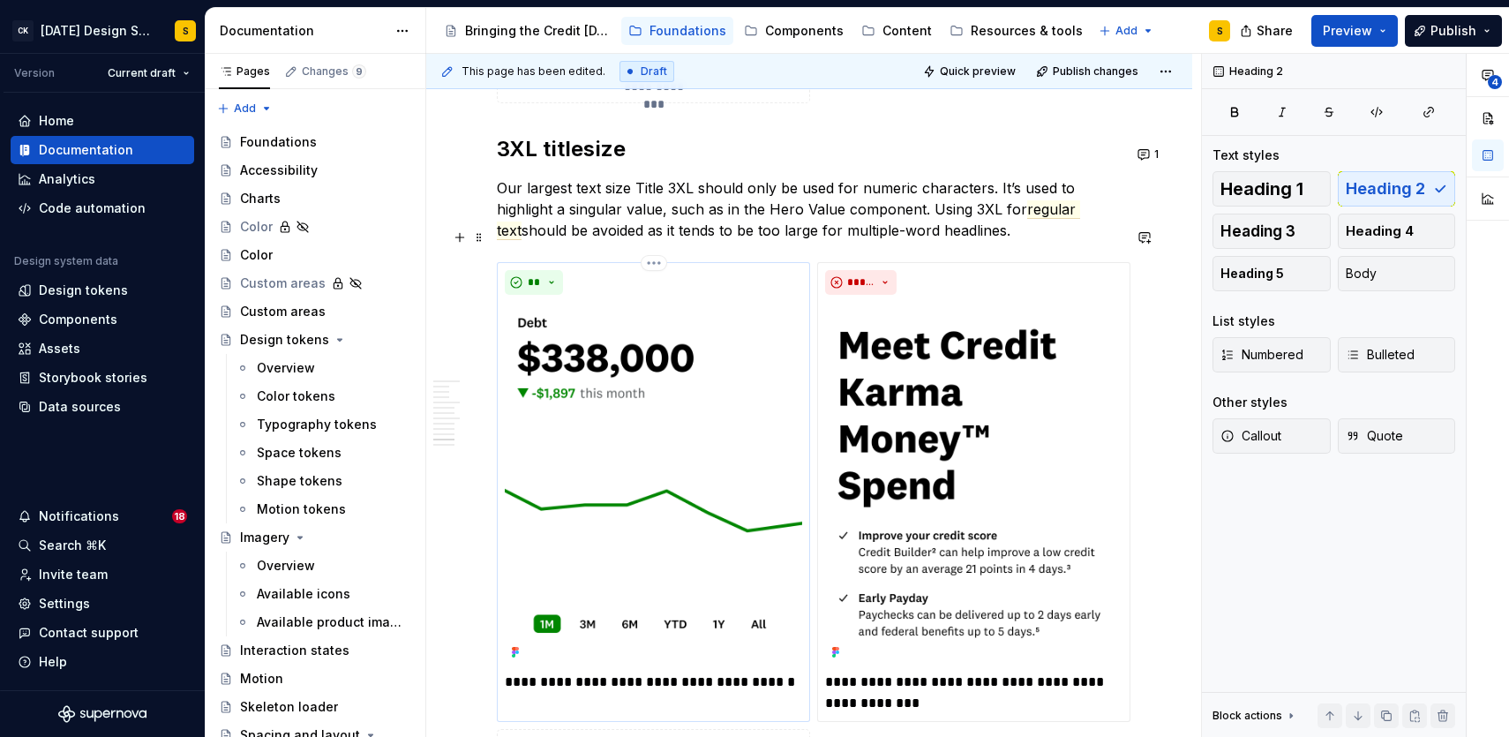
scroll to position [3979, 0]
click at [860, 671] on p "**********" at bounding box center [973, 692] width 297 height 42
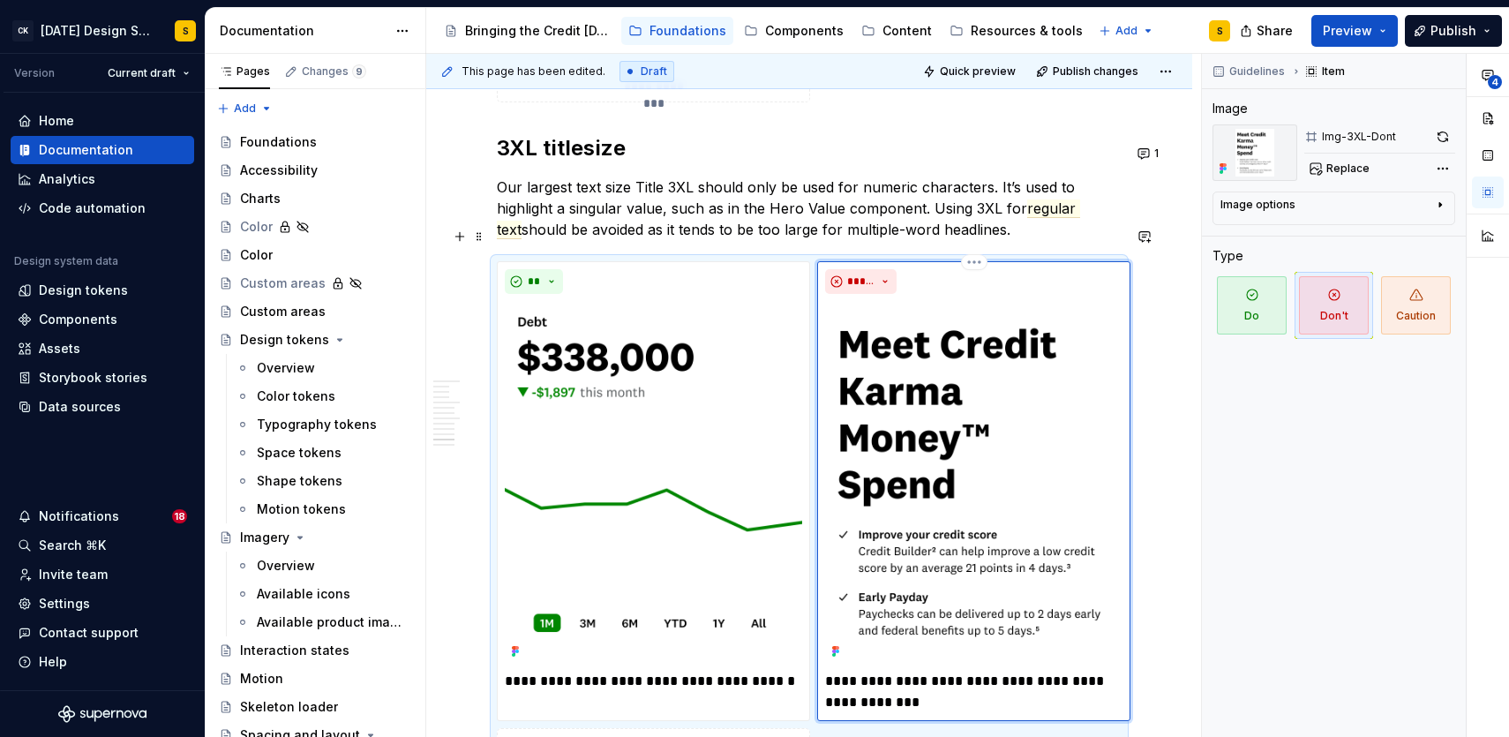
type textarea "*"
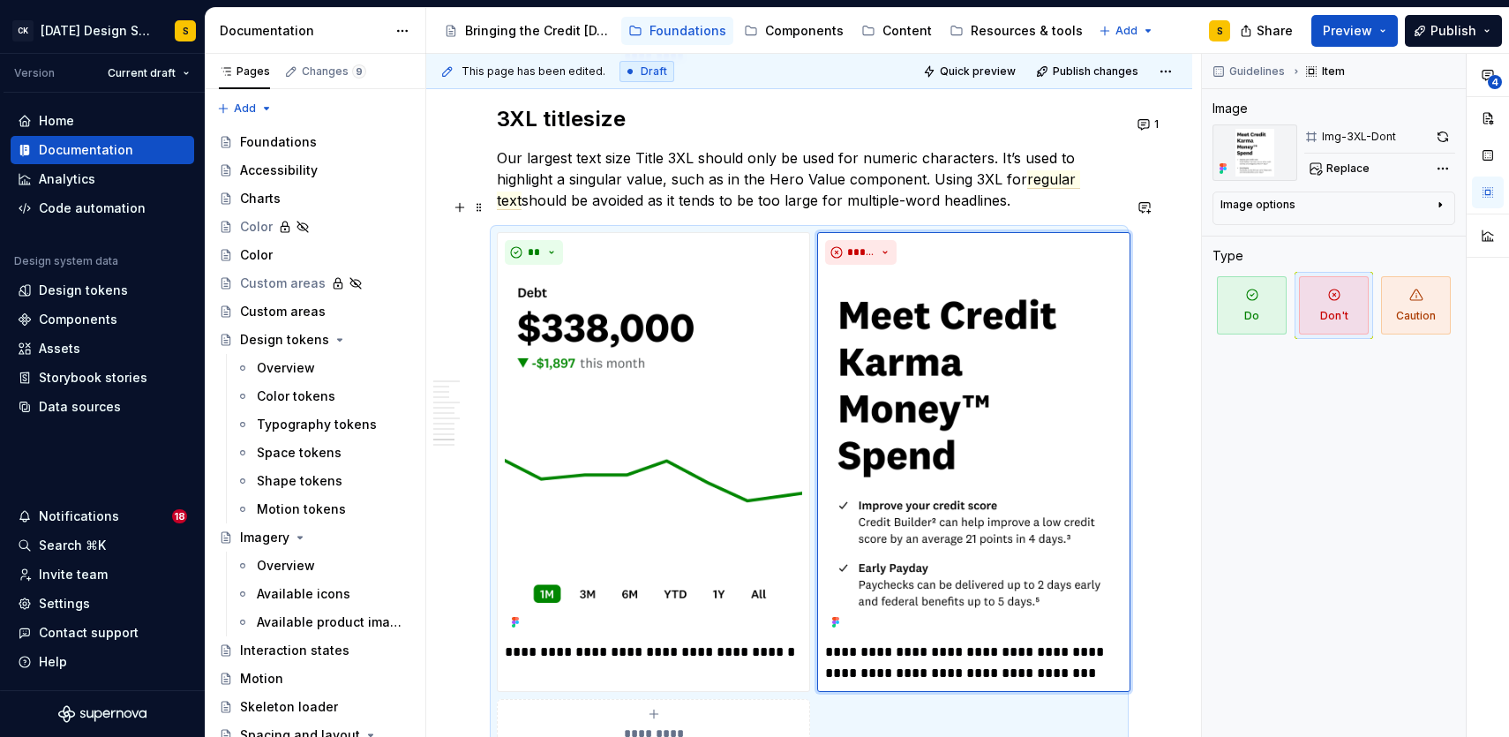
click at [1184, 534] on div "This page has been edited. Draft Quick preview Publish changes Typography Typog…" at bounding box center [813, 396] width 775 height 684
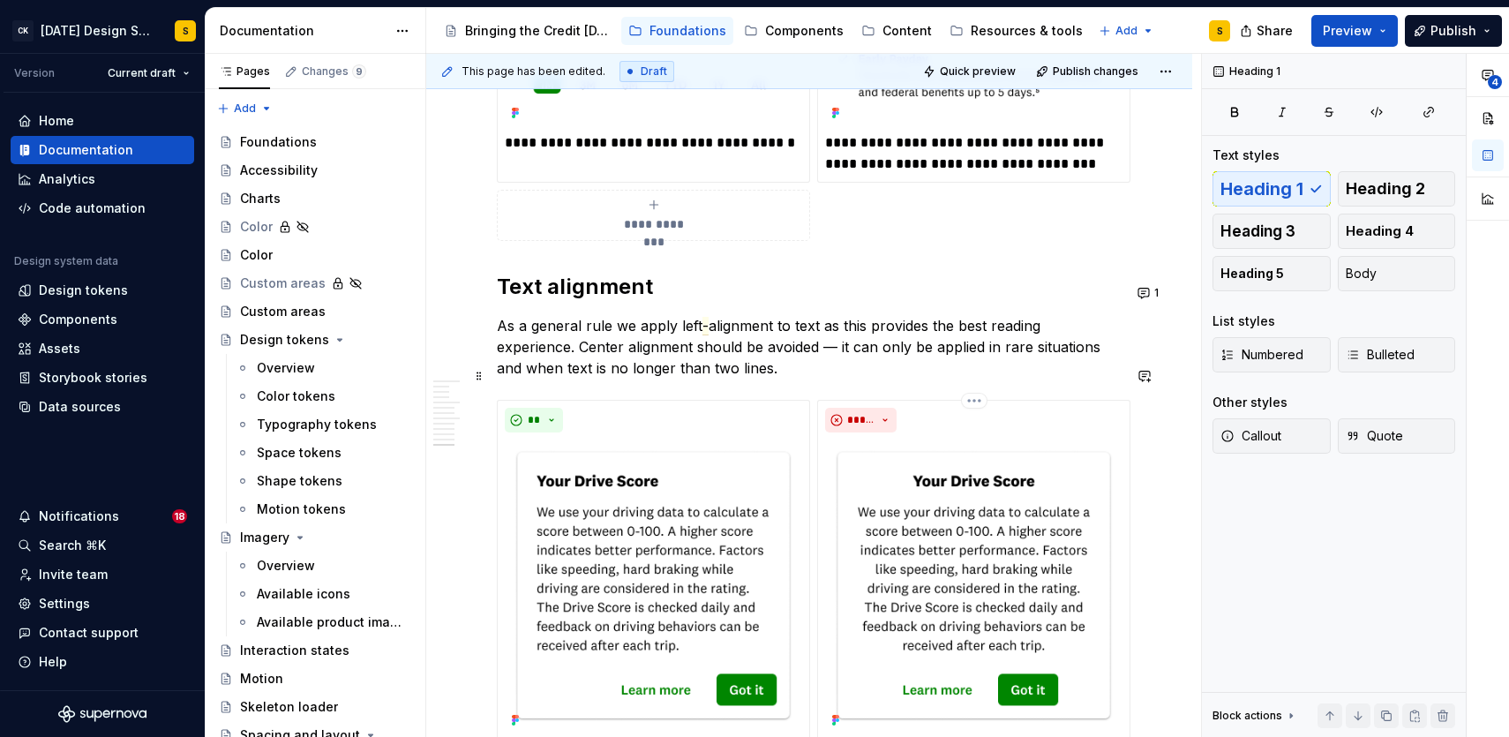
scroll to position [4837, 0]
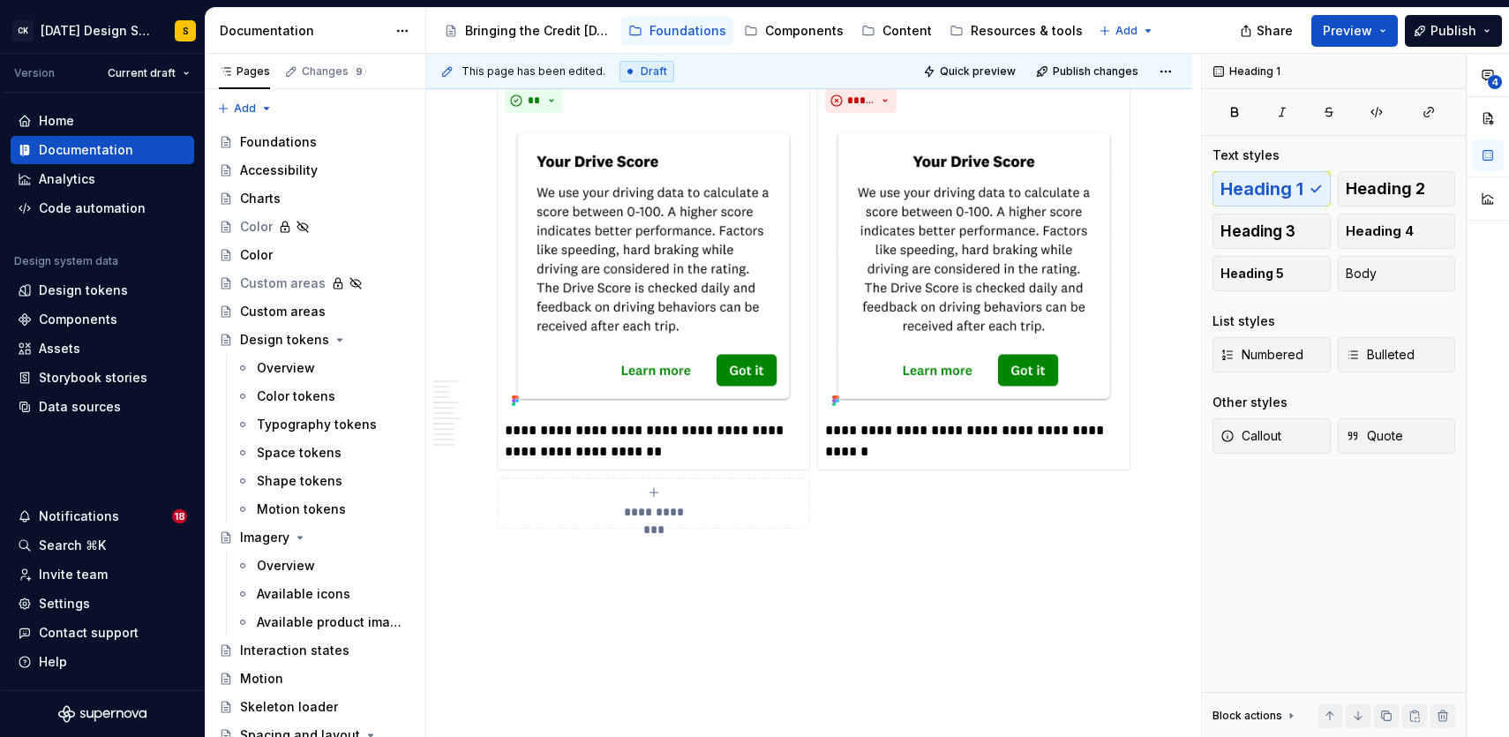
type textarea "*"
